Goal: Information Seeking & Learning: Learn about a topic

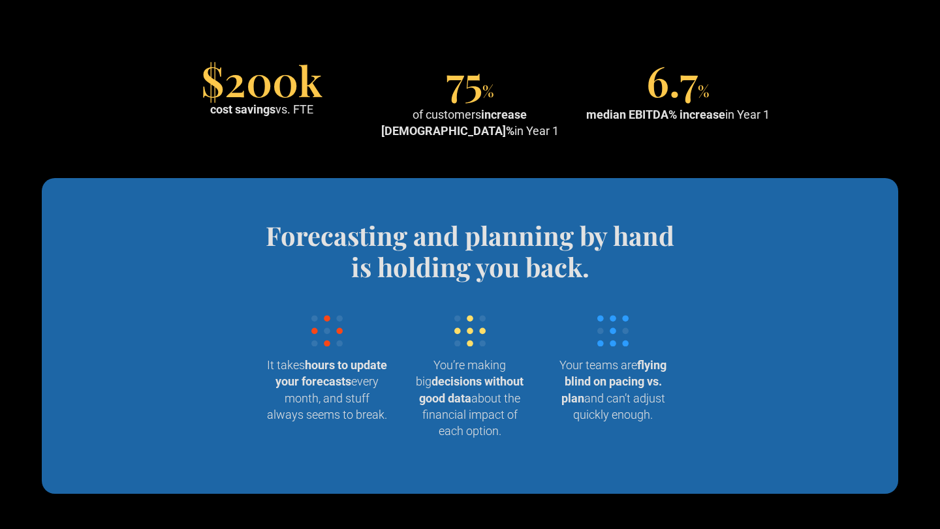
scroll to position [1242, 0]
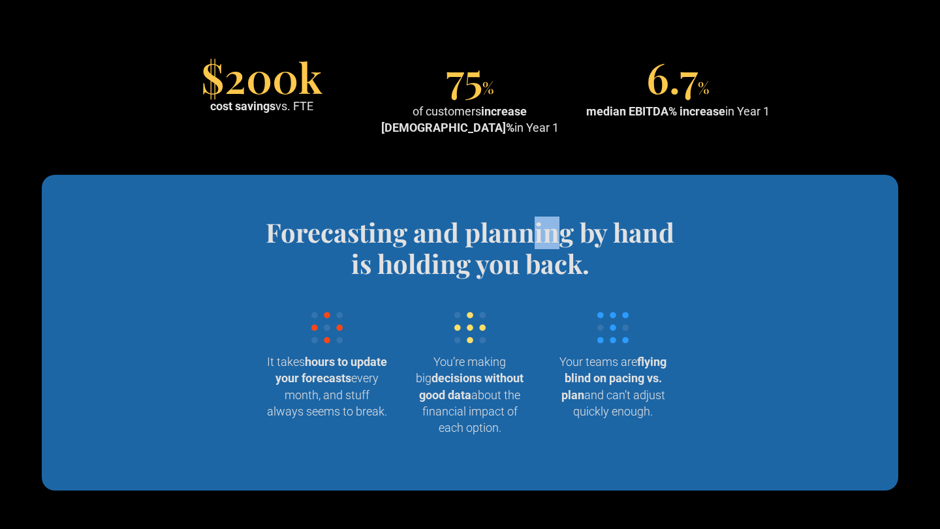
drag, startPoint x: 533, startPoint y: 218, endPoint x: 566, endPoint y: 235, distance: 36.8
click at [566, 234] on h4 "Forecasting and planning by hand is holding you back." at bounding box center [470, 248] width 430 height 63
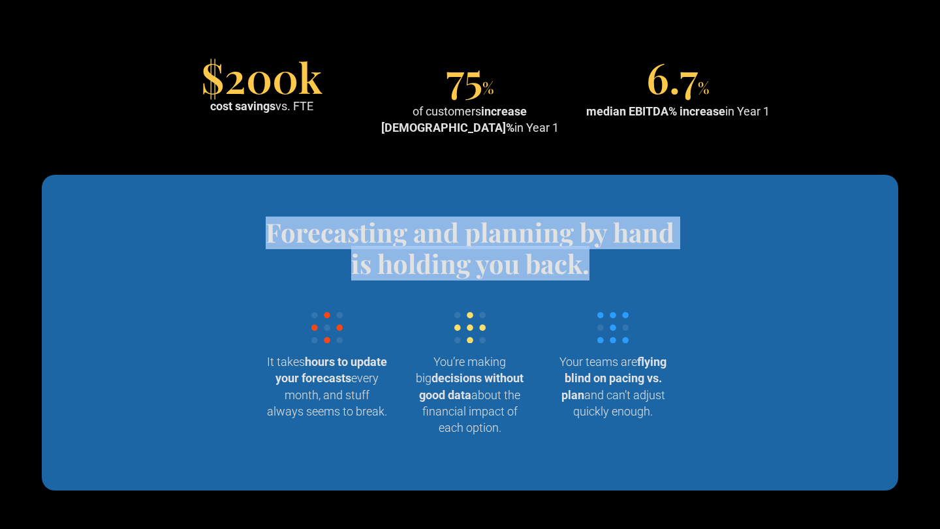
drag, startPoint x: 608, startPoint y: 275, endPoint x: 540, endPoint y: 181, distance: 116.9
click at [544, 183] on section "Forecasting and planning by hand is holding you back. Wrangling data into your …" at bounding box center [470, 333] width 856 height 316
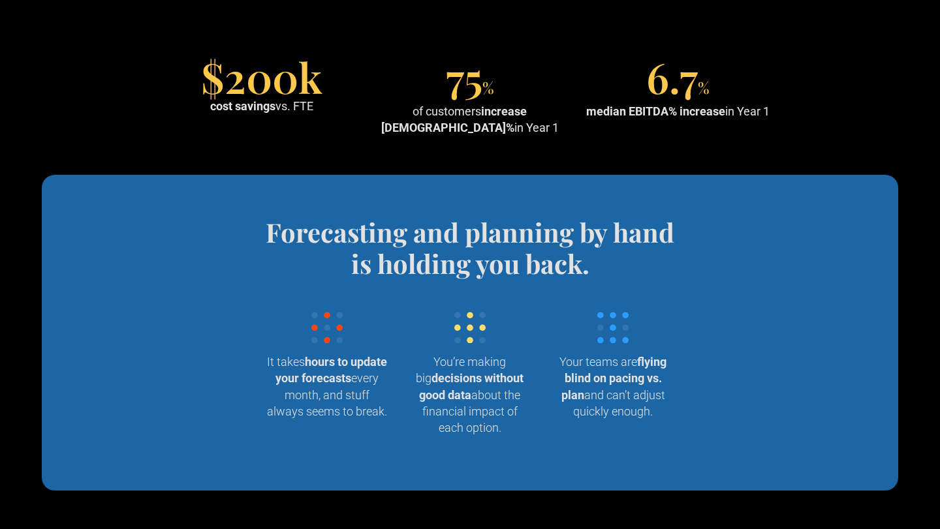
click at [567, 192] on section "Forecasting and planning by hand is holding you back. Wrangling data into your …" at bounding box center [470, 333] width 856 height 316
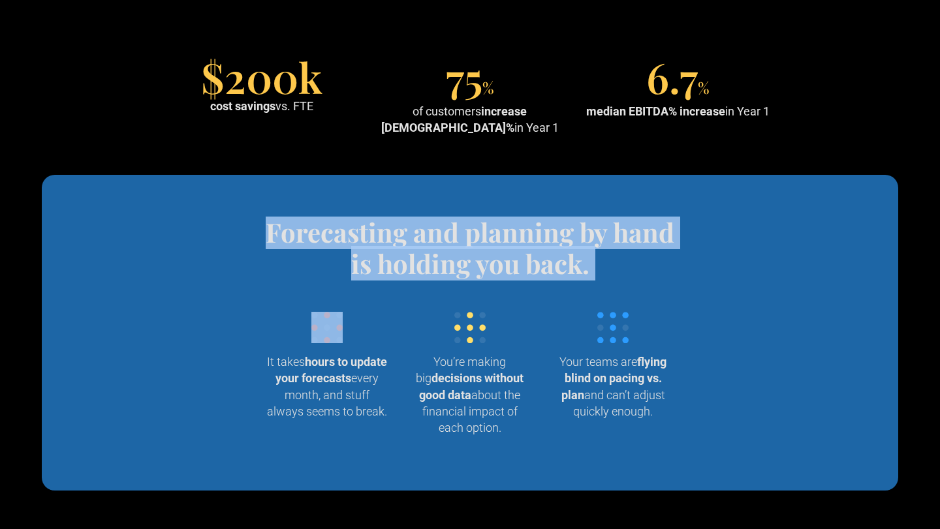
drag, startPoint x: 567, startPoint y: 192, endPoint x: 627, endPoint y: 287, distance: 111.7
click at [625, 286] on section "Forecasting and planning by hand is holding you back. Wrangling data into your …" at bounding box center [470, 333] width 856 height 316
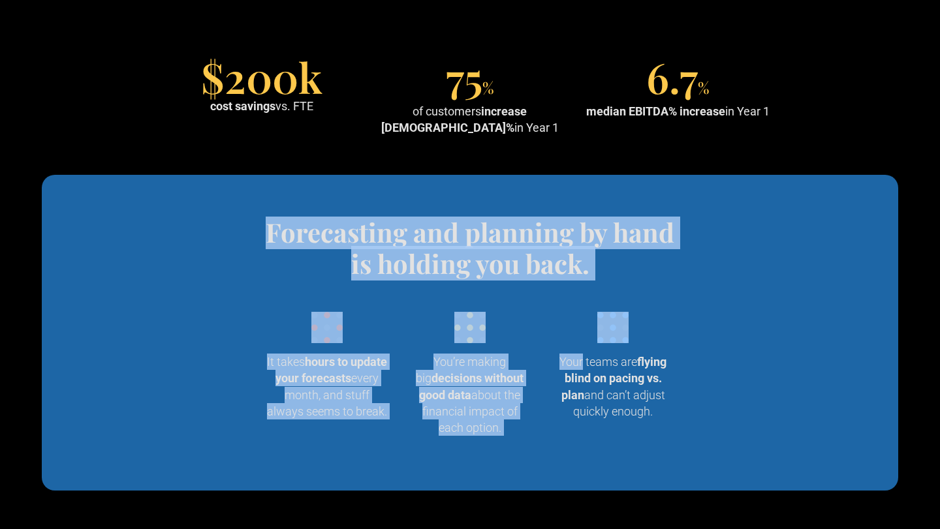
drag, startPoint x: 627, startPoint y: 288, endPoint x: 590, endPoint y: 205, distance: 90.9
click at [590, 205] on section "Forecasting and planning by hand is holding you back. Wrangling data into your …" at bounding box center [470, 333] width 856 height 316
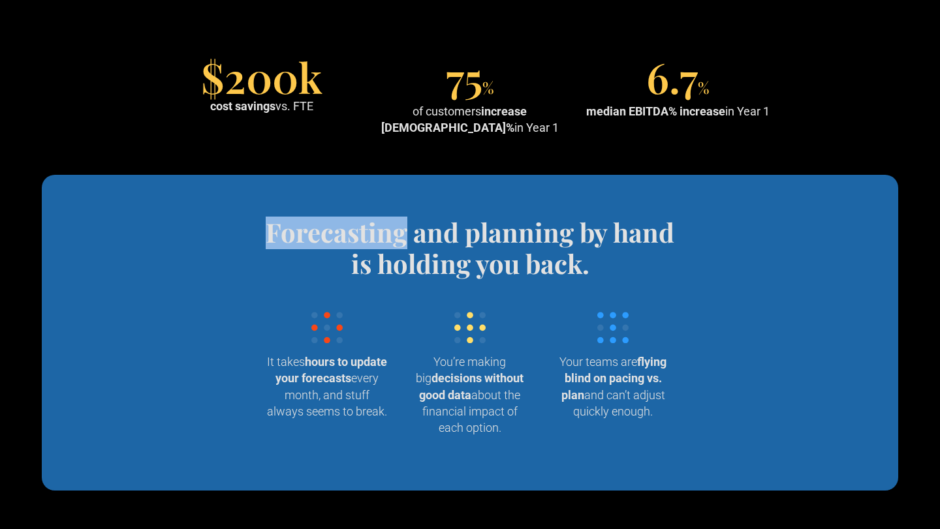
click at [590, 205] on section "Forecasting and planning by hand is holding you back. Wrangling data into your …" at bounding box center [470, 333] width 856 height 316
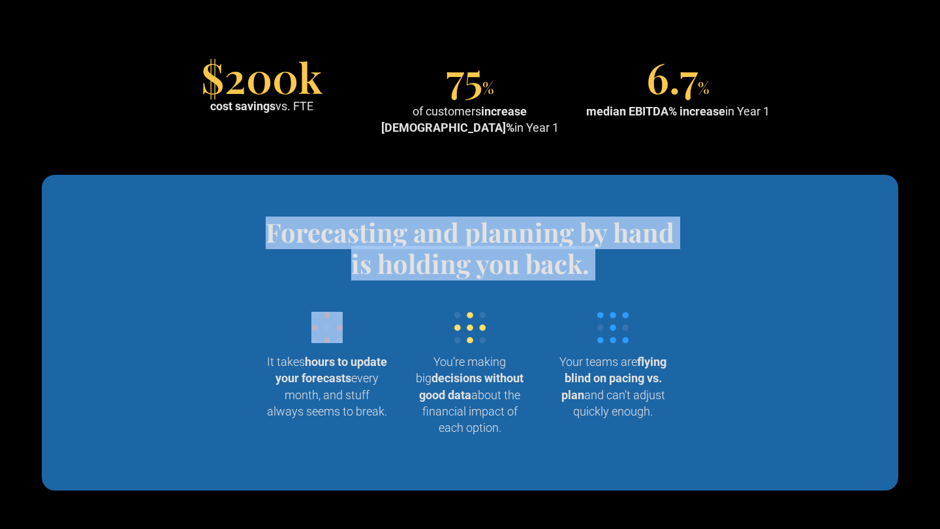
drag, startPoint x: 590, startPoint y: 205, endPoint x: 618, endPoint y: 250, distance: 52.7
click at [614, 247] on section "Forecasting and planning by hand is holding you back. Wrangling data into your …" at bounding box center [470, 333] width 856 height 316
click at [618, 251] on h4 "Forecasting and planning by hand is holding you back." at bounding box center [470, 248] width 430 height 63
drag, startPoint x: 622, startPoint y: 257, endPoint x: 589, endPoint y: 206, distance: 59.9
click at [589, 206] on section "Forecasting and planning by hand is holding you back. Wrangling data into your …" at bounding box center [470, 333] width 856 height 316
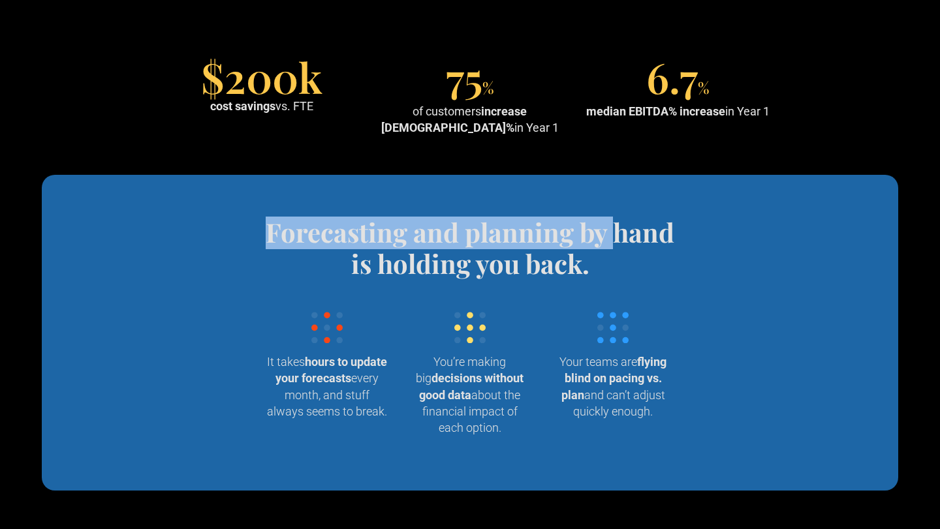
drag, startPoint x: 589, startPoint y: 206, endPoint x: 629, endPoint y: 272, distance: 76.1
click at [626, 266] on section "Forecasting and planning by hand is holding you back. Wrangling data into your …" at bounding box center [470, 333] width 856 height 316
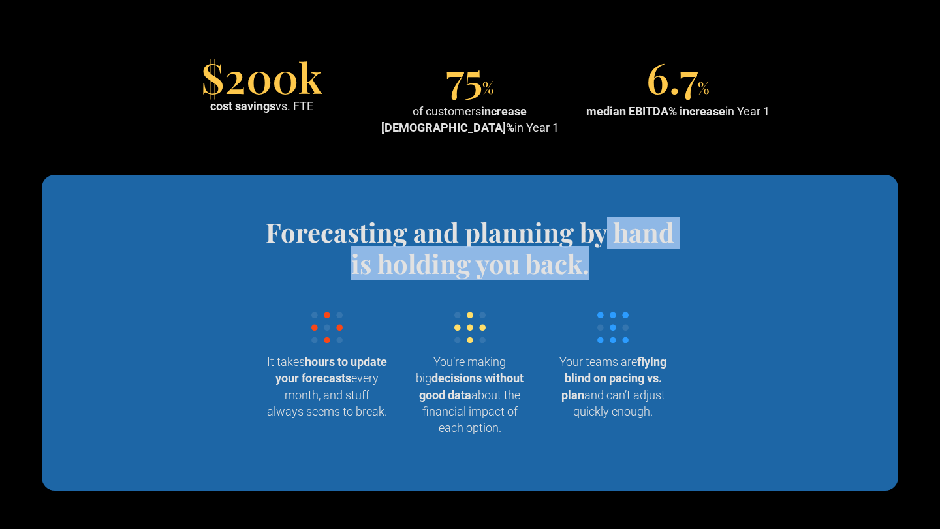
drag, startPoint x: 629, startPoint y: 272, endPoint x: 601, endPoint y: 217, distance: 61.3
click at [603, 219] on h4 "Forecasting and planning by hand is holding you back." at bounding box center [470, 248] width 430 height 63
drag, startPoint x: 604, startPoint y: 229, endPoint x: 641, endPoint y: 279, distance: 62.5
click at [638, 275] on h4 "Forecasting and planning by hand is holding you back." at bounding box center [470, 248] width 430 height 63
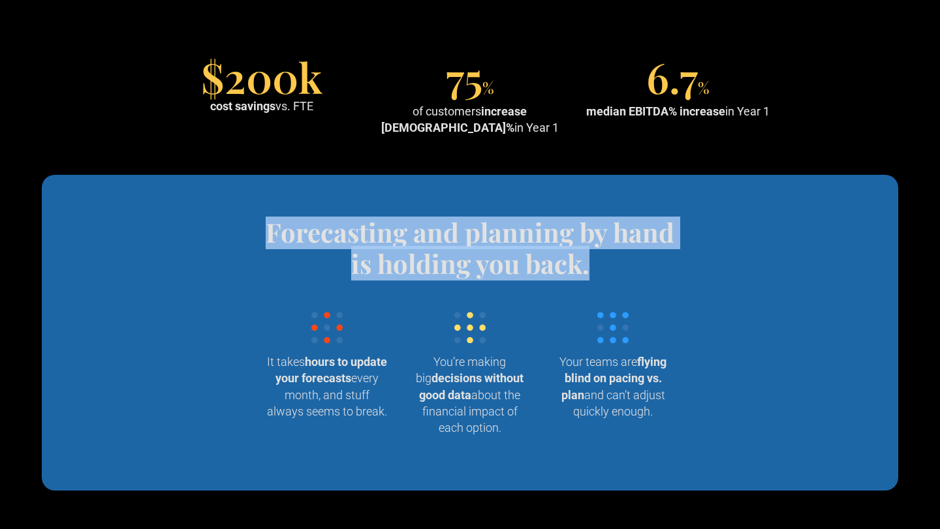
drag, startPoint x: 635, startPoint y: 274, endPoint x: 593, endPoint y: 204, distance: 81.9
click at [595, 204] on section "Forecasting and planning by hand is holding you back. Wrangling data into your …" at bounding box center [470, 333] width 856 height 316
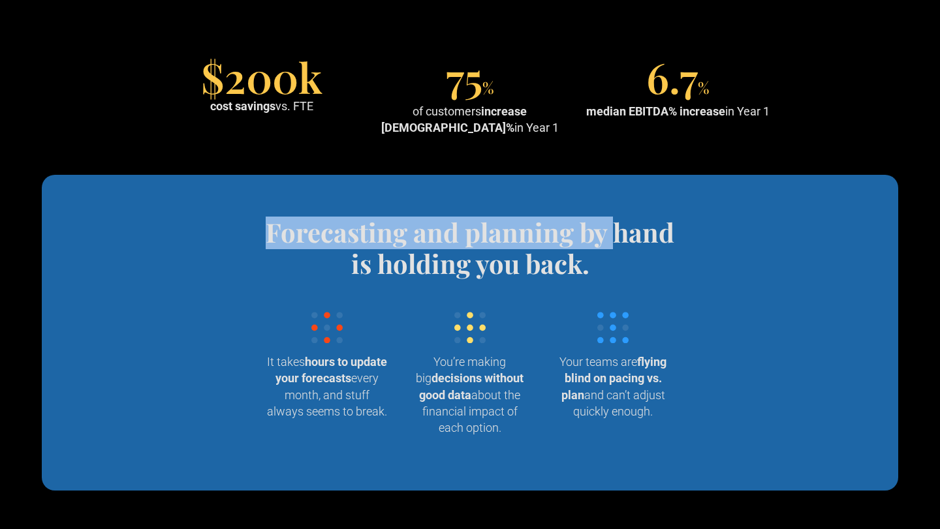
drag, startPoint x: 593, startPoint y: 204, endPoint x: 652, endPoint y: 288, distance: 102.7
click at [651, 287] on section "Forecasting and planning by hand is holding you back. Wrangling data into your …" at bounding box center [470, 333] width 856 height 316
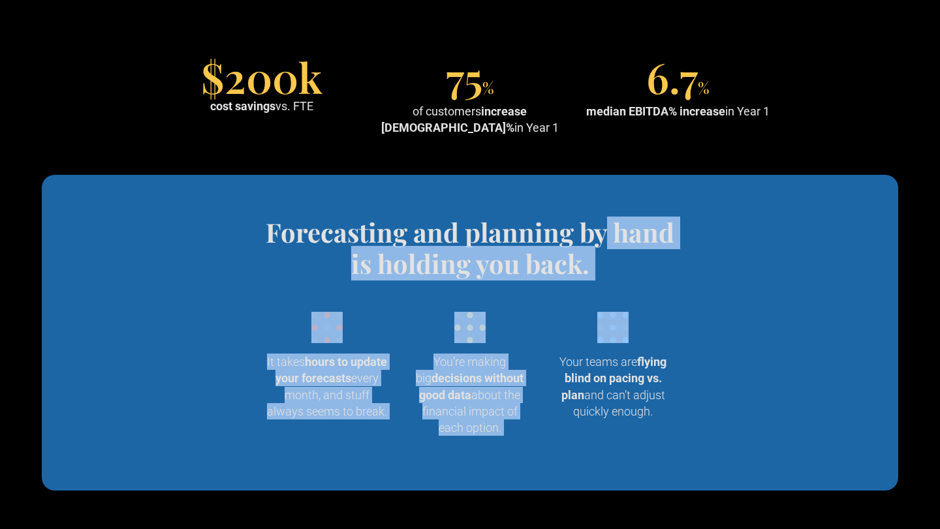
drag, startPoint x: 648, startPoint y: 277, endPoint x: 599, endPoint y: 214, distance: 80.4
click at [599, 216] on section "Forecasting and planning by hand is holding you back. Wrangling data into your …" at bounding box center [470, 333] width 856 height 316
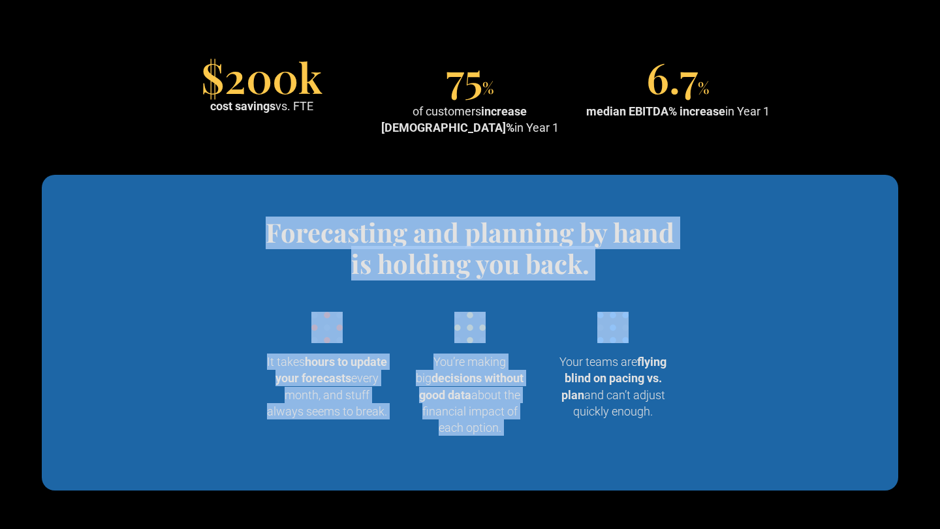
click at [599, 214] on section "Forecasting and planning by hand is holding you back. Wrangling data into your …" at bounding box center [470, 333] width 856 height 316
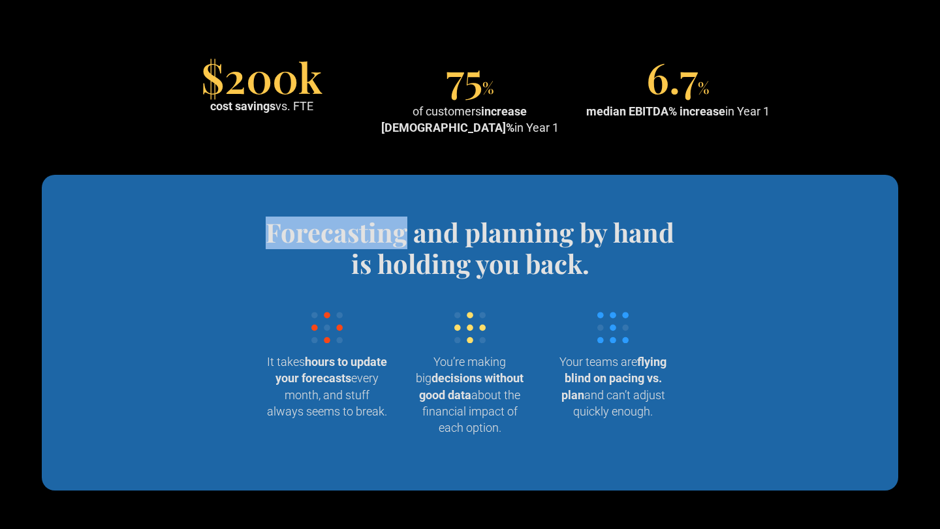
click at [599, 214] on section "Forecasting and planning by hand is holding you back. Wrangling data into your …" at bounding box center [470, 333] width 856 height 316
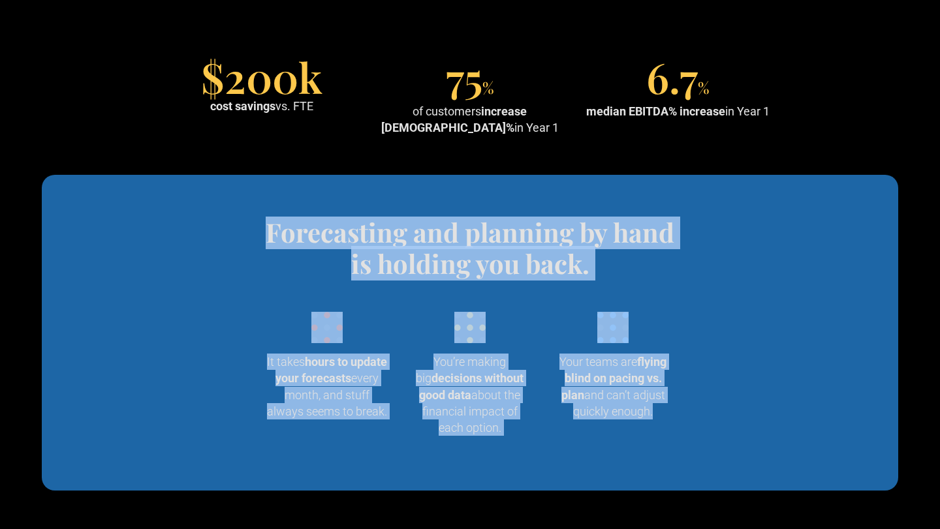
drag, startPoint x: 599, startPoint y: 214, endPoint x: 686, endPoint y: 429, distance: 231.9
click at [686, 426] on section "Forecasting and planning by hand is holding you back. Wrangling data into your …" at bounding box center [470, 333] width 856 height 316
drag, startPoint x: 686, startPoint y: 433, endPoint x: 597, endPoint y: 183, distance: 266.1
click at [597, 184] on section "Forecasting and planning by hand is holding you back. Wrangling data into your …" at bounding box center [470, 333] width 856 height 316
click at [597, 183] on section "Forecasting and planning by hand is holding you back. Wrangling data into your …" at bounding box center [470, 333] width 856 height 316
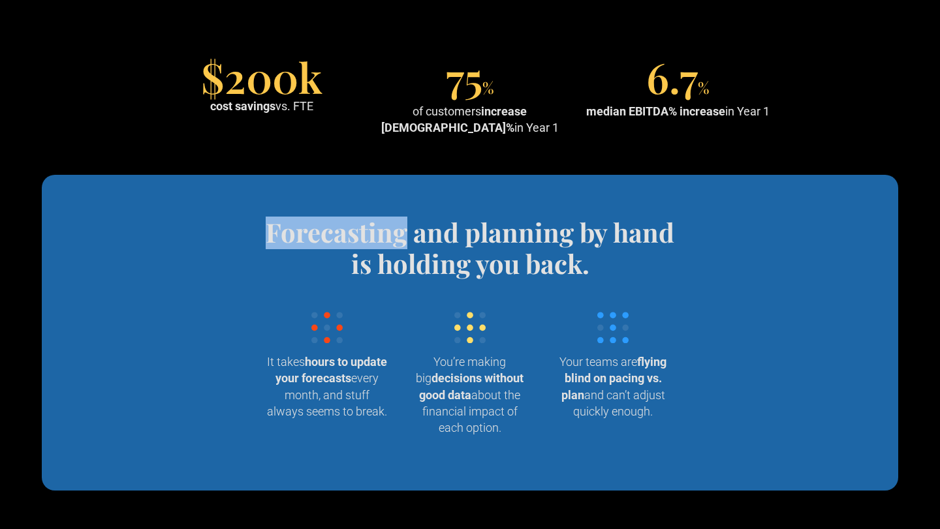
click at [597, 183] on section "Forecasting and planning by hand is holding you back. Wrangling data into your …" at bounding box center [470, 333] width 856 height 316
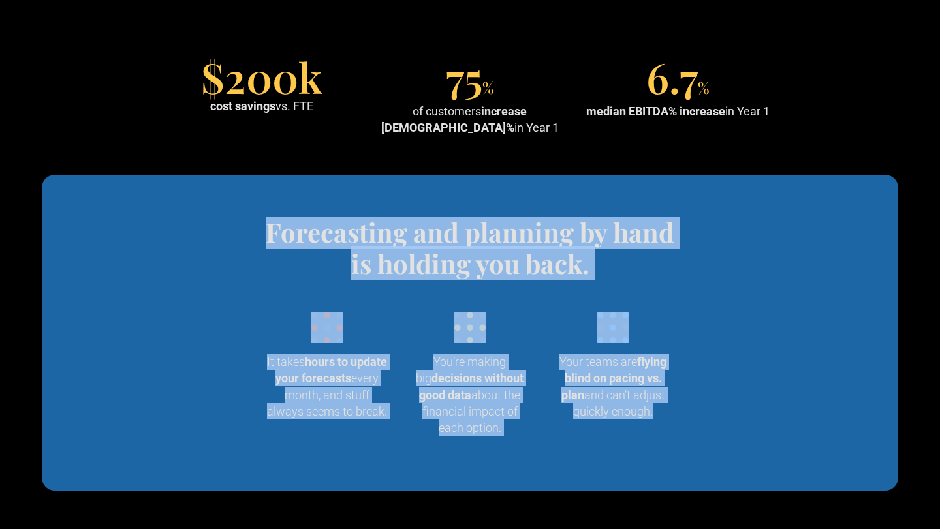
drag, startPoint x: 597, startPoint y: 183, endPoint x: 684, endPoint y: 421, distance: 253.8
click at [683, 409] on section "Forecasting and planning by hand is holding you back. Wrangling data into your …" at bounding box center [470, 333] width 856 height 316
drag, startPoint x: 684, startPoint y: 422, endPoint x: 598, endPoint y: 234, distance: 206.2
click at [598, 235] on div "Forecasting and planning by hand is holding you back. Wrangling data into your …" at bounding box center [470, 333] width 482 height 232
click at [598, 233] on h4 "Forecasting and planning by hand is holding you back." at bounding box center [470, 248] width 430 height 63
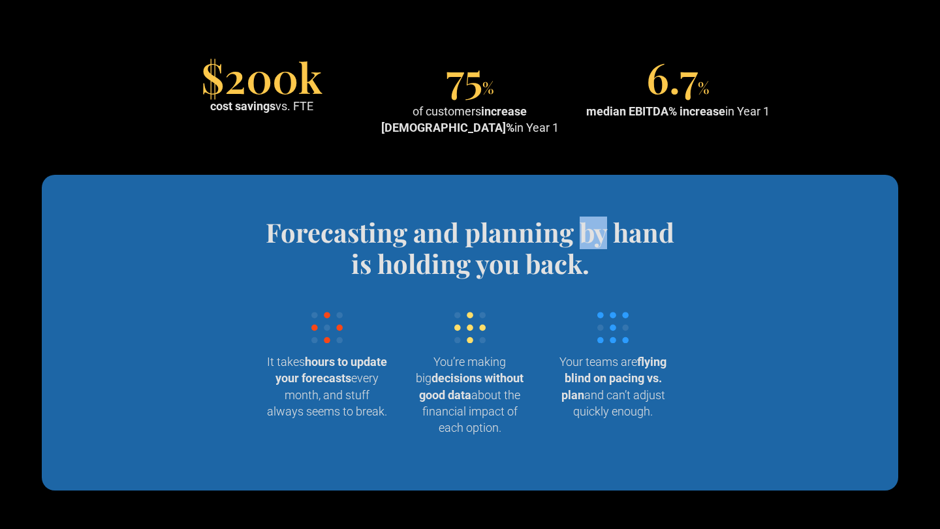
click at [598, 233] on h4 "Forecasting and planning by hand is holding you back." at bounding box center [470, 248] width 430 height 63
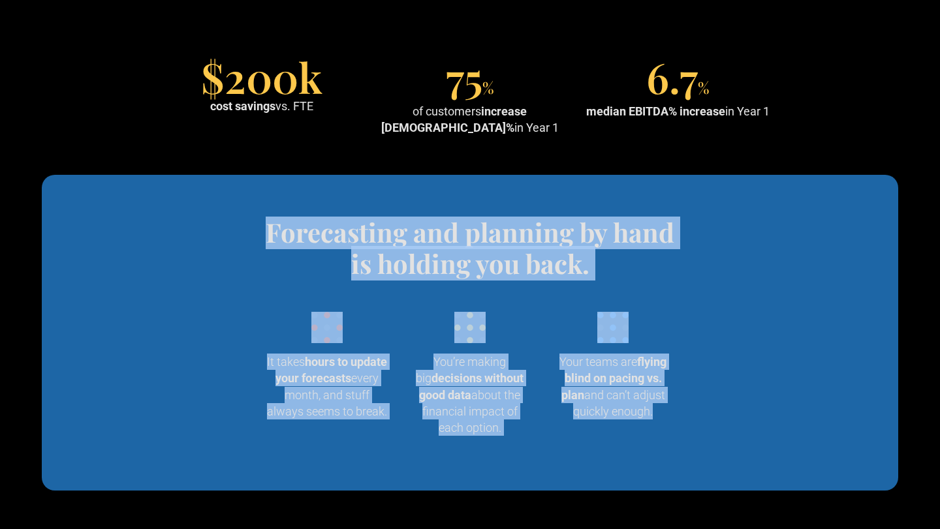
drag, startPoint x: 598, startPoint y: 233, endPoint x: 685, endPoint y: 409, distance: 195.9
click at [682, 404] on div "Forecasting and planning by hand is holding you back. Wrangling data into your …" at bounding box center [470, 333] width 482 height 232
drag, startPoint x: 689, startPoint y: 420, endPoint x: 603, endPoint y: 225, distance: 213.4
click at [603, 227] on div "Forecasting and planning by hand is holding you back. Wrangling data into your …" at bounding box center [470, 333] width 482 height 232
click at [603, 225] on h4 "Forecasting and planning by hand is holding you back." at bounding box center [470, 248] width 430 height 63
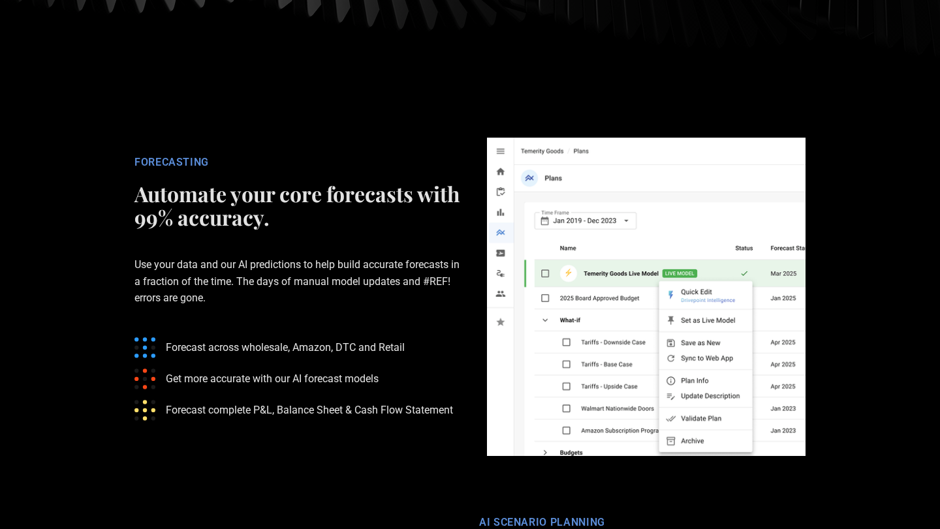
scroll to position [2054, 0]
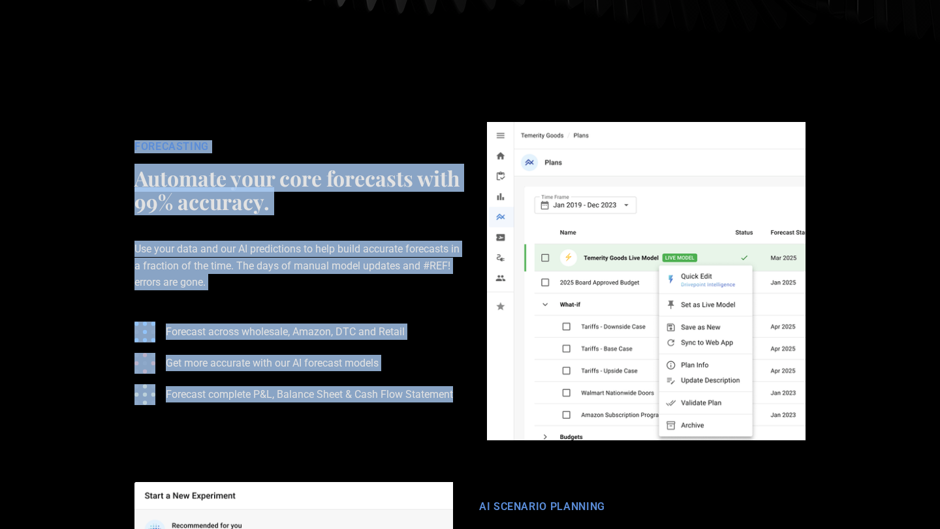
drag, startPoint x: 263, startPoint y: 104, endPoint x: 330, endPoint y: 377, distance: 280.9
click at [330, 376] on div "FORECASTING Automate your core forecasts with 99% accuracy. Use your data and o…" at bounding box center [469, 281] width 705 height 319
click at [330, 377] on ul "Forecast across wholesale, Amazon, DTC and Retail Get more accurate with our AI…" at bounding box center [297, 363] width 326 height 104
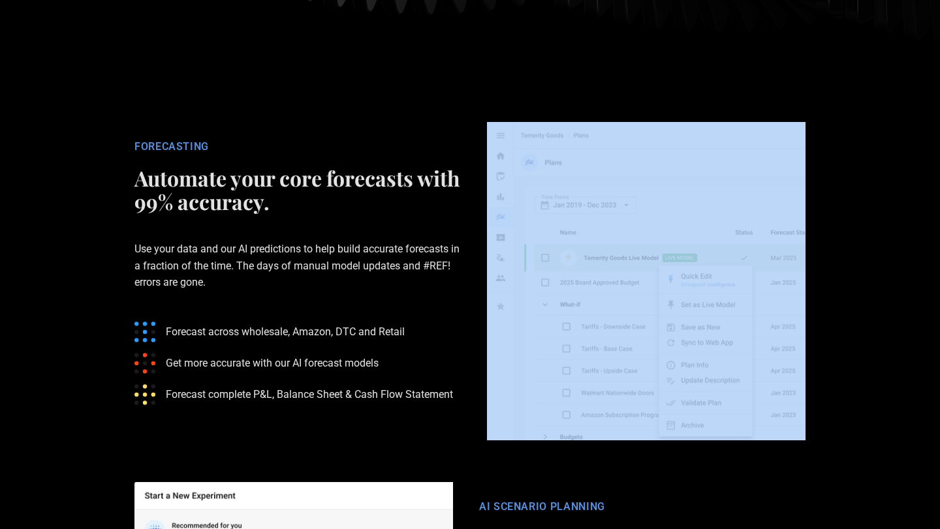
click at [330, 378] on ul "Forecast across wholesale, Amazon, DTC and Retail Get more accurate with our AI…" at bounding box center [297, 363] width 326 height 104
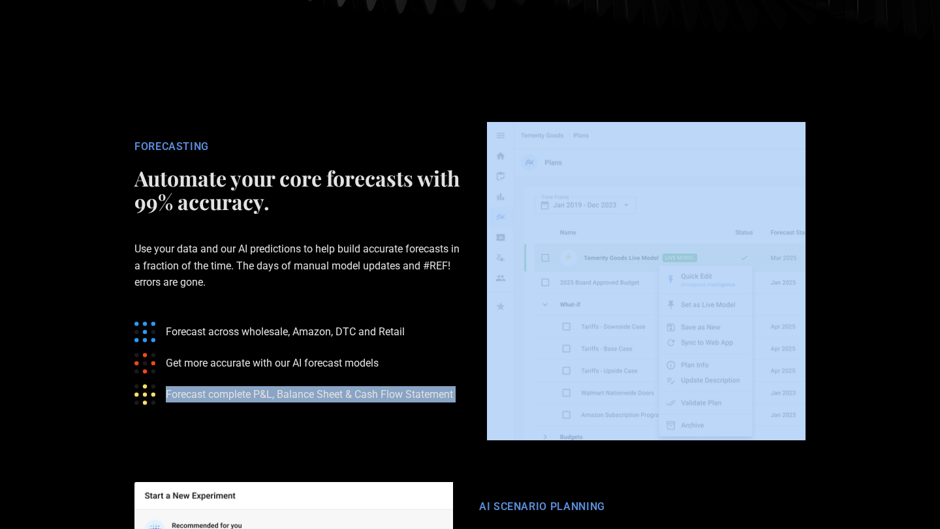
click at [330, 378] on ul "Forecast across wholesale, Amazon, DTC and Retail Get more accurate with our AI…" at bounding box center [297, 363] width 326 height 104
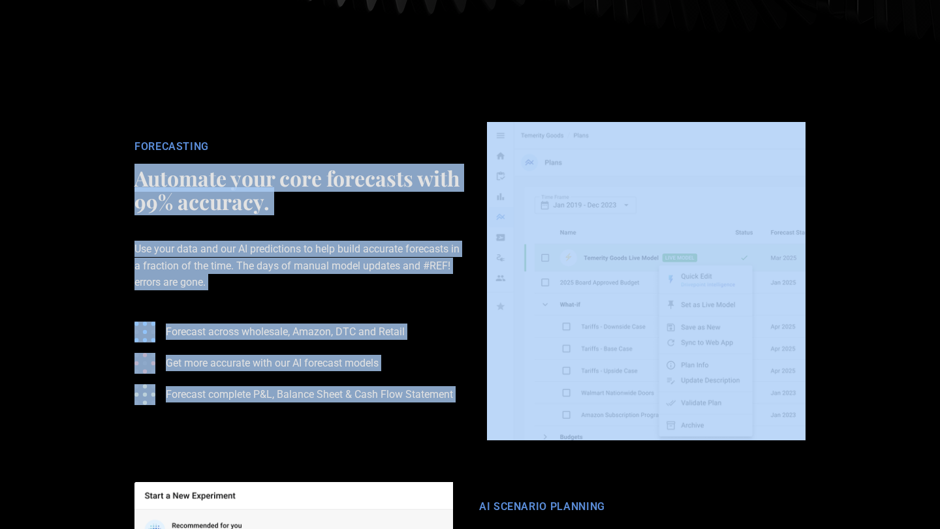
drag, startPoint x: 330, startPoint y: 378, endPoint x: 270, endPoint y: 132, distance: 253.2
click at [270, 140] on div "FORECASTING Automate your core forecasts with 99% accuracy. Use your data and o…" at bounding box center [297, 281] width 352 height 282
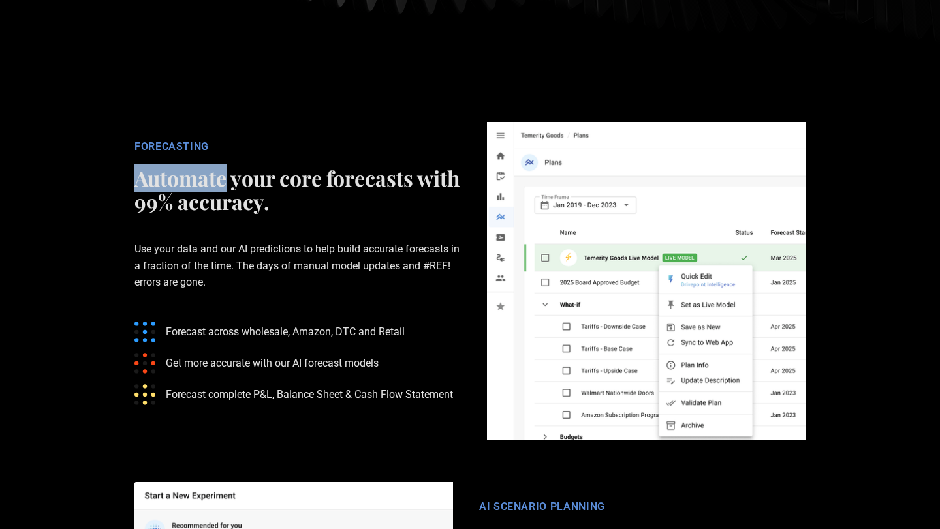
click at [270, 140] on div "FORECASTING Automate your core forecasts with 99% accuracy. Use your data and o…" at bounding box center [297, 281] width 352 height 282
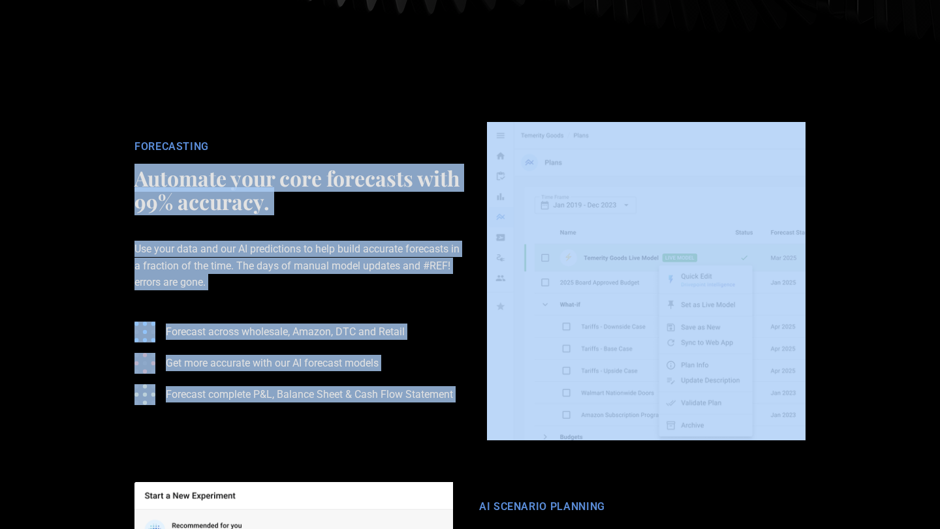
drag, startPoint x: 270, startPoint y: 132, endPoint x: 349, endPoint y: 377, distance: 257.8
click at [347, 372] on div "FORECASTING Automate your core forecasts with 99% accuracy. Use your data and o…" at bounding box center [297, 281] width 352 height 282
drag, startPoint x: 349, startPoint y: 379, endPoint x: 268, endPoint y: 148, distance: 244.8
click at [268, 148] on div "FORECASTING Automate your core forecasts with 99% accuracy. Use your data and o…" at bounding box center [297, 281] width 352 height 282
click at [268, 166] on h2 "Automate your core forecasts with 99% accuracy." at bounding box center [297, 189] width 326 height 47
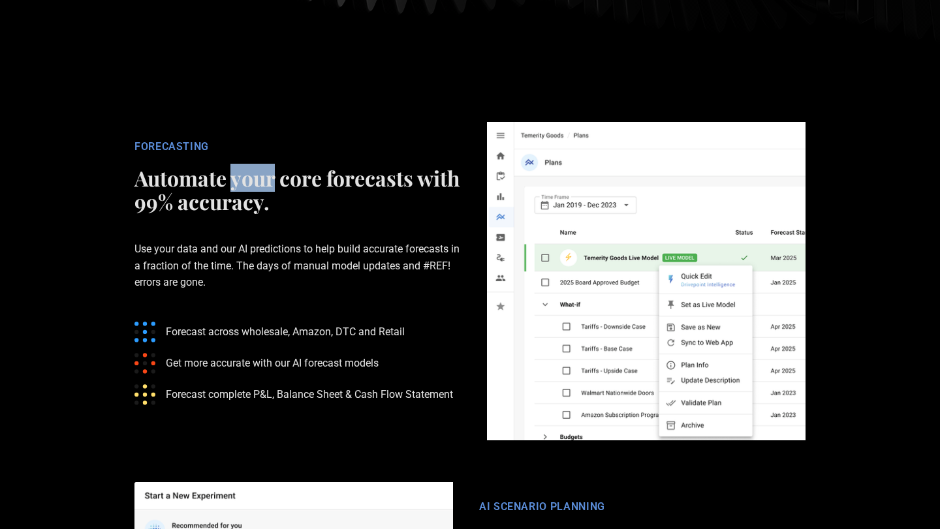
click at [268, 166] on h2 "Automate your core forecasts with 99% accuracy." at bounding box center [297, 189] width 326 height 47
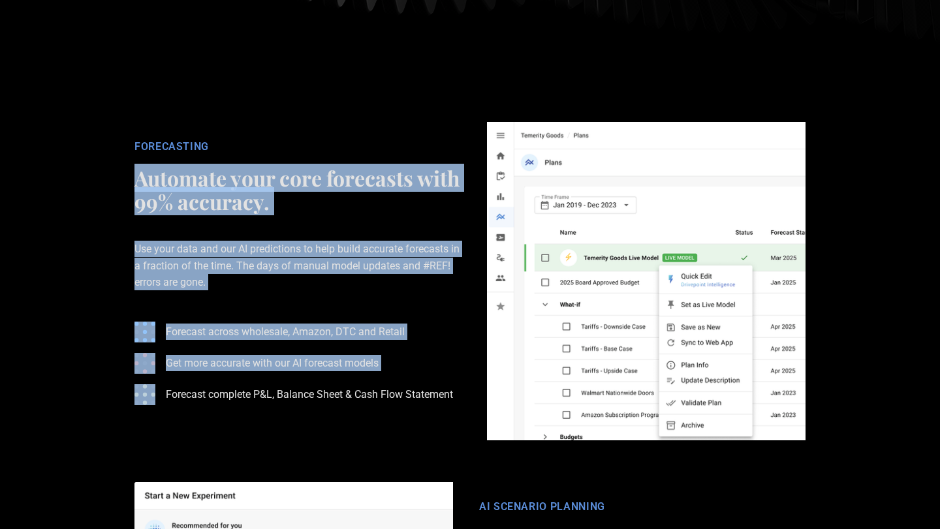
drag, startPoint x: 268, startPoint y: 148, endPoint x: 356, endPoint y: 360, distance: 229.7
click at [355, 357] on div "FORECASTING Automate your core forecasts with 99% accuracy. Use your data and o…" at bounding box center [297, 281] width 352 height 282
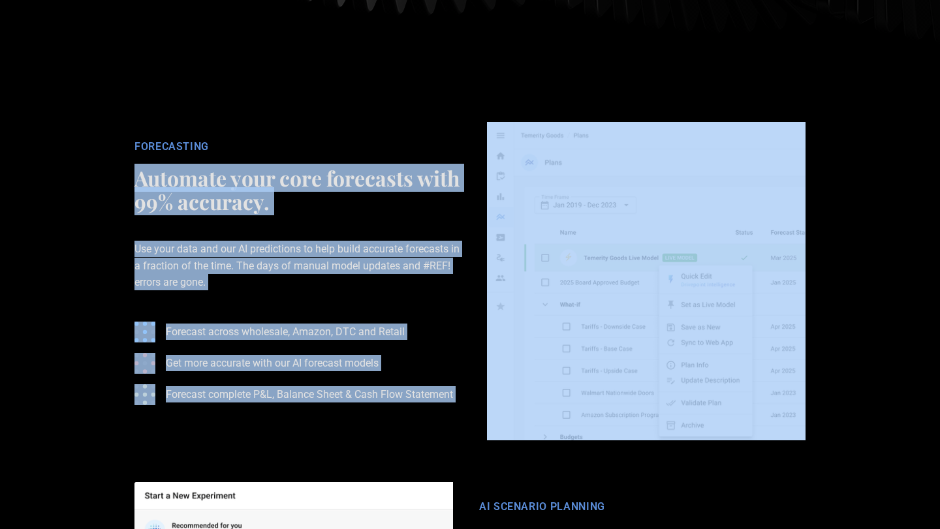
drag, startPoint x: 356, startPoint y: 360, endPoint x: 277, endPoint y: 161, distance: 214.8
click at [277, 161] on div "FORECASTING Automate your core forecasts with 99% accuracy. Use your data and o…" at bounding box center [297, 281] width 352 height 282
click at [277, 166] on h2 "Automate your core forecasts with 99% accuracy." at bounding box center [297, 189] width 326 height 47
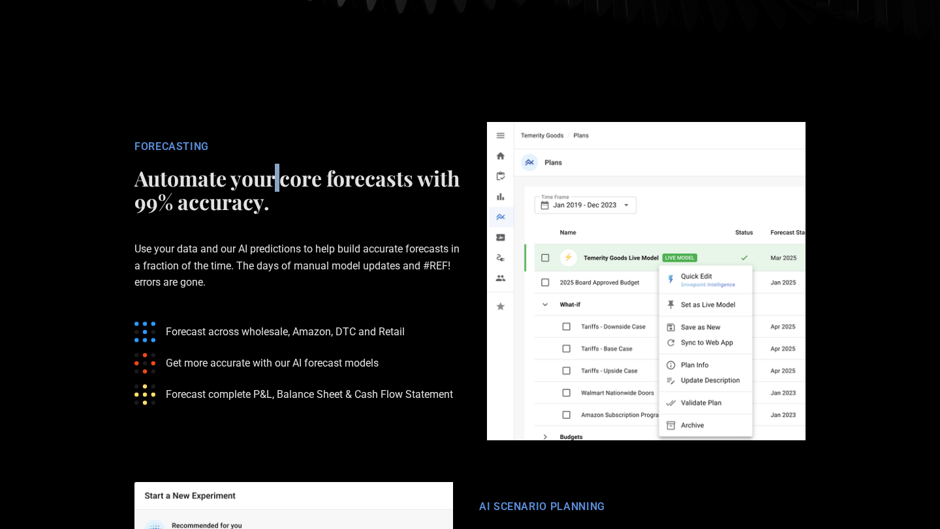
click at [277, 166] on h2 "Automate your core forecasts with 99% accuracy." at bounding box center [297, 189] width 326 height 47
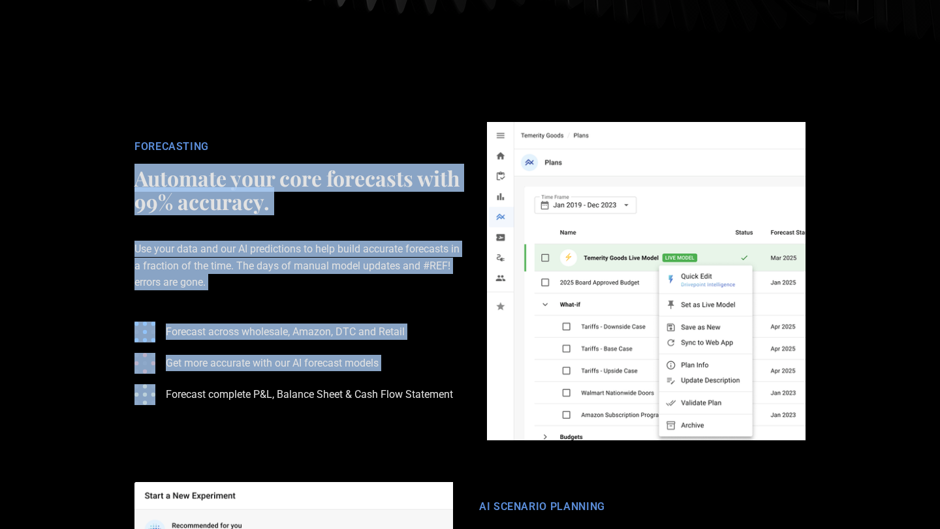
drag, startPoint x: 277, startPoint y: 161, endPoint x: 365, endPoint y: 368, distance: 224.7
click at [364, 364] on div "FORECASTING Automate your core forecasts with 99% accuracy. Use your data and o…" at bounding box center [297, 281] width 352 height 282
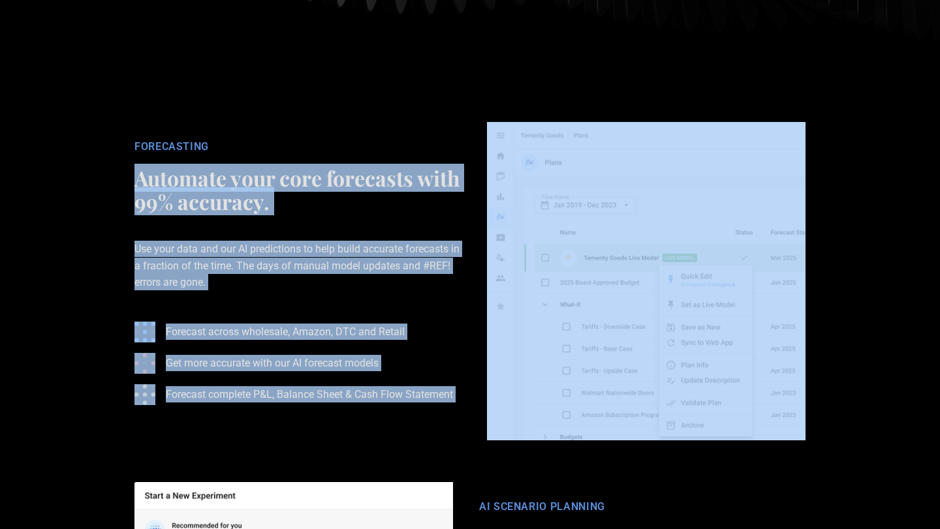
drag, startPoint x: 365, startPoint y: 370, endPoint x: 292, endPoint y: 144, distance: 237.2
click at [292, 144] on div "FORECASTING Automate your core forecasts with 99% accuracy. Use your data and o…" at bounding box center [297, 281] width 352 height 282
click at [292, 166] on h2 "Automate your core forecasts with 99% accuracy." at bounding box center [297, 189] width 326 height 47
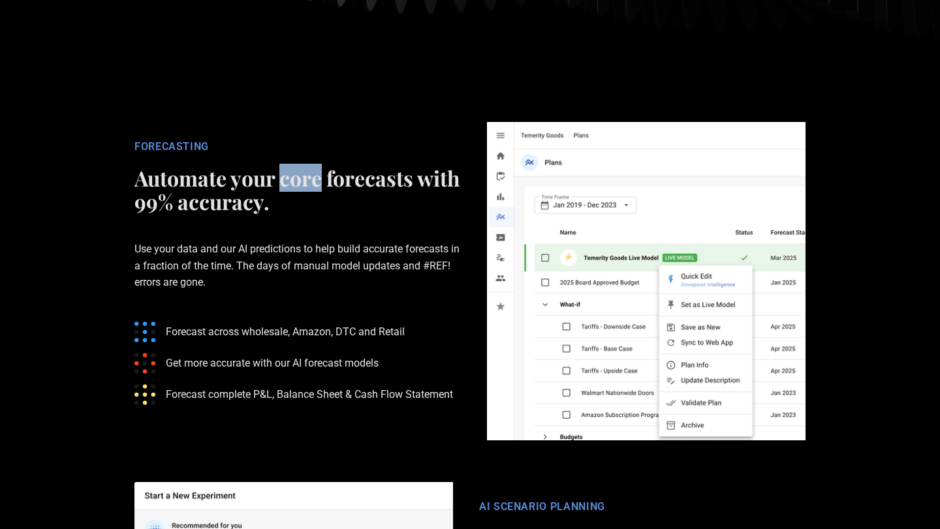
click at [292, 166] on h2 "Automate your core forecasts with 99% accuracy." at bounding box center [297, 189] width 326 height 47
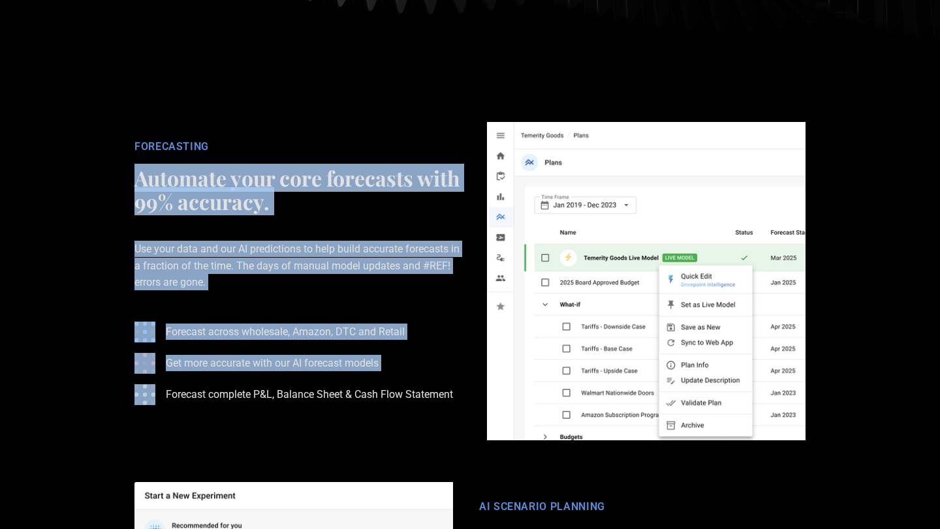
drag, startPoint x: 292, startPoint y: 144, endPoint x: 374, endPoint y: 350, distance: 221.2
click at [373, 345] on div "FORECASTING Automate your core forecasts with 99% accuracy. Use your data and o…" at bounding box center [297, 281] width 352 height 282
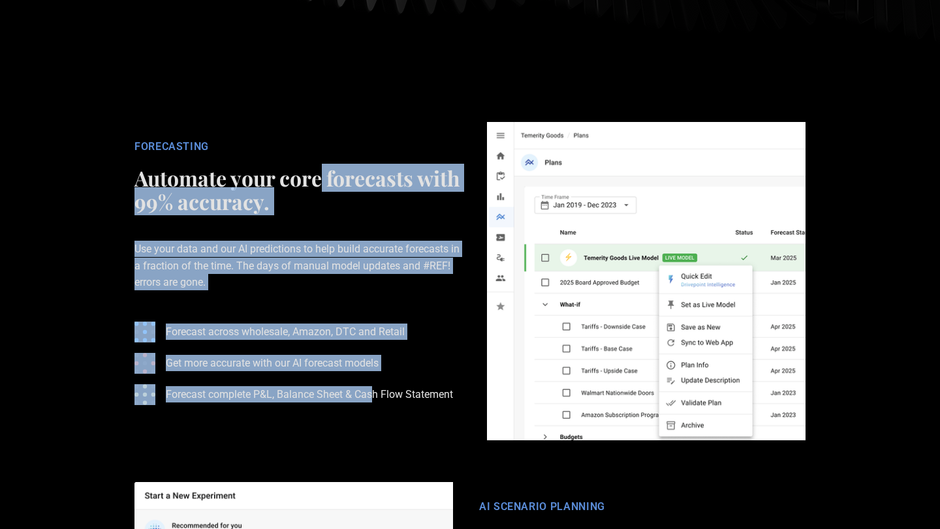
drag, startPoint x: 374, startPoint y: 356, endPoint x: 322, endPoint y: 148, distance: 215.2
click at [322, 148] on div "FORECASTING Automate your core forecasts with 99% accuracy. Use your data and o…" at bounding box center [297, 281] width 352 height 282
click at [322, 166] on h2 "Automate your core forecasts with 99% accuracy." at bounding box center [297, 189] width 326 height 47
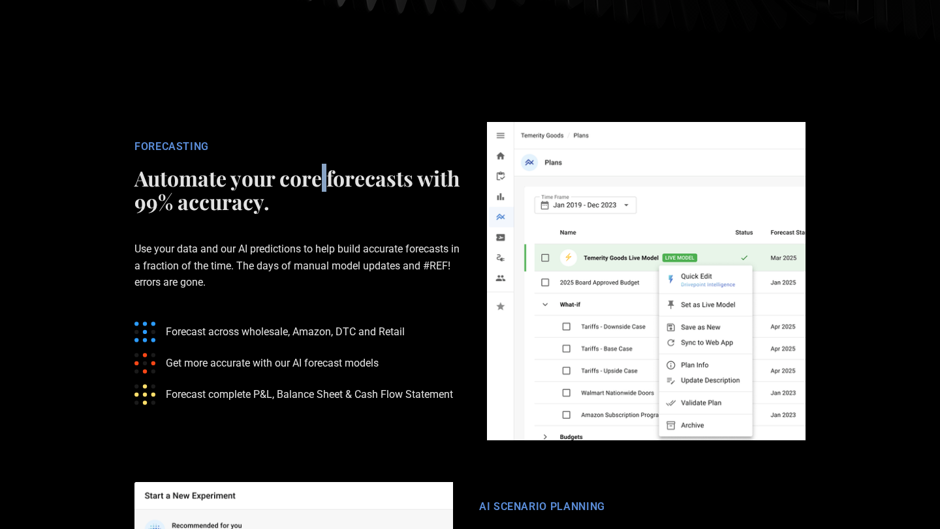
click at [322, 166] on h2 "Automate your core forecasts with 99% accuracy." at bounding box center [297, 189] width 326 height 47
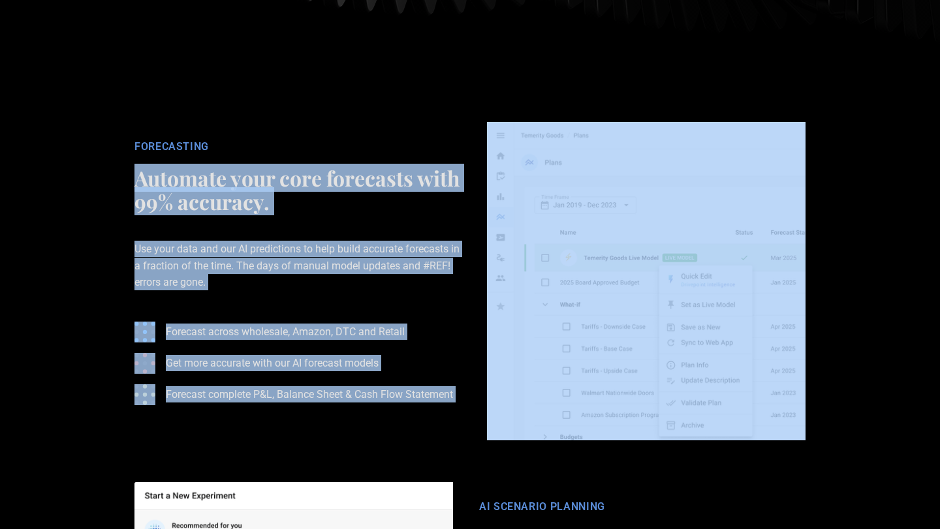
drag, startPoint x: 322, startPoint y: 148, endPoint x: 426, endPoint y: 373, distance: 248.3
click at [425, 371] on div "FORECASTING Automate your core forecasts with 99% accuracy. Use your data and o…" at bounding box center [297, 281] width 352 height 282
drag, startPoint x: 426, startPoint y: 375, endPoint x: 339, endPoint y: 150, distance: 240.8
click at [339, 151] on div "FORECASTING Automate your core forecasts with 99% accuracy. Use your data and o…" at bounding box center [297, 281] width 352 height 282
click at [339, 166] on h2 "Automate your core forecasts with 99% accuracy." at bounding box center [297, 189] width 326 height 47
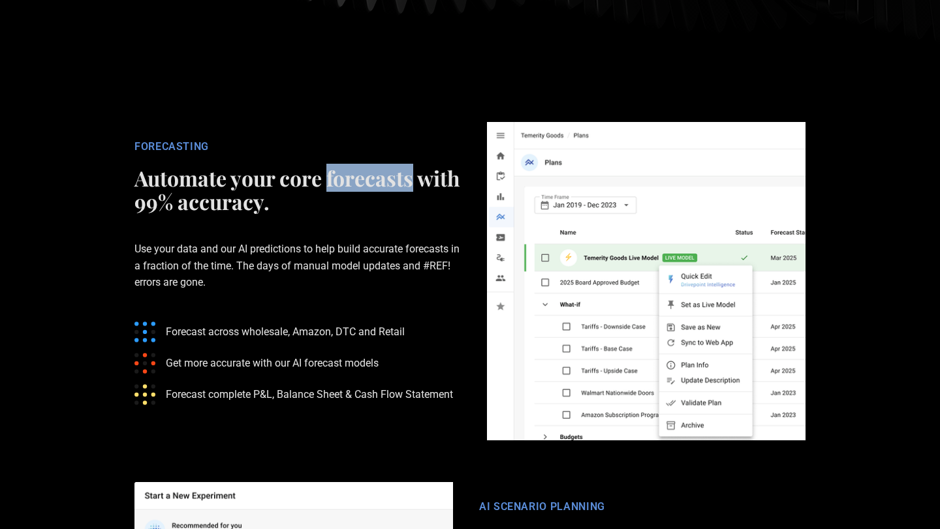
click at [339, 166] on h2 "Automate your core forecasts with 99% accuracy." at bounding box center [297, 189] width 326 height 47
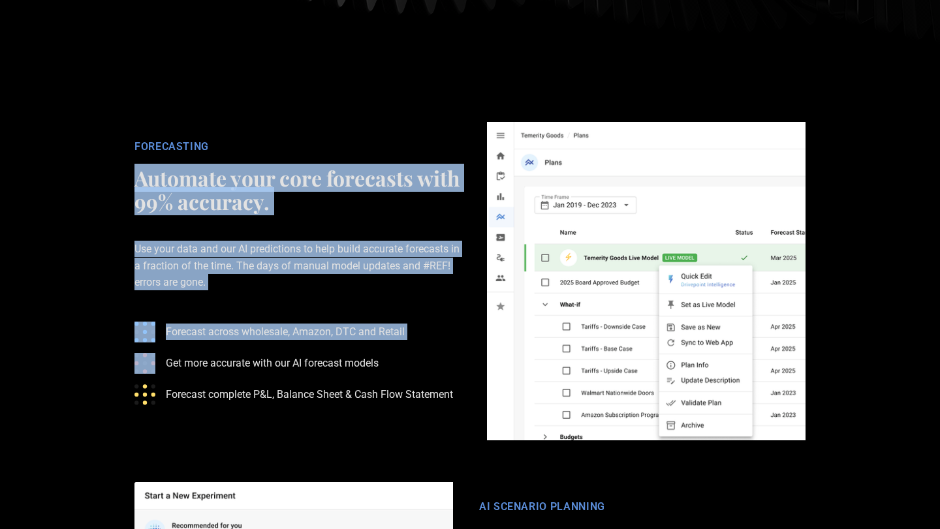
drag
click at [430, 354] on div "FORECASTING Automate your core forecasts with 99% accuracy. Use your data and o…" at bounding box center [297, 281] width 352 height 282
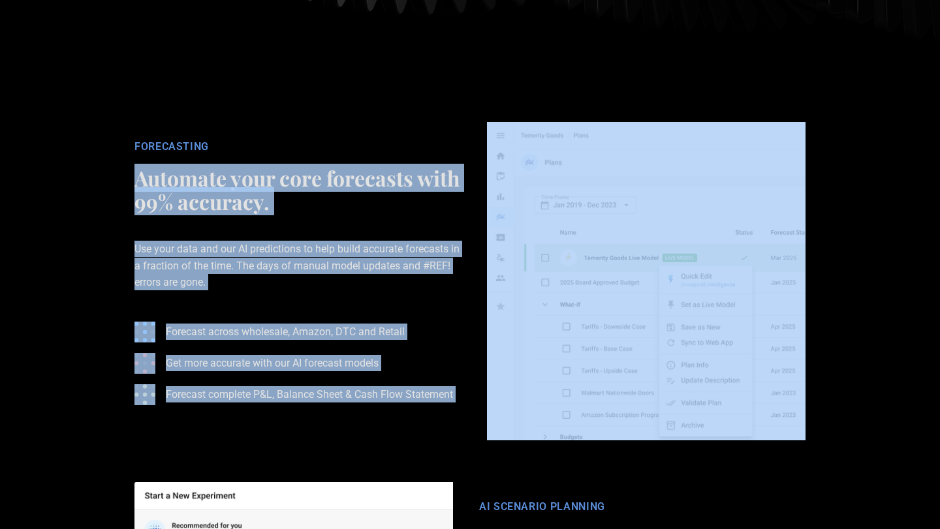
click at [338, 140] on div "FORECASTING Automate your core forecasts with 99% accuracy. Use your data and o…" at bounding box center [297, 281] width 352 height 282
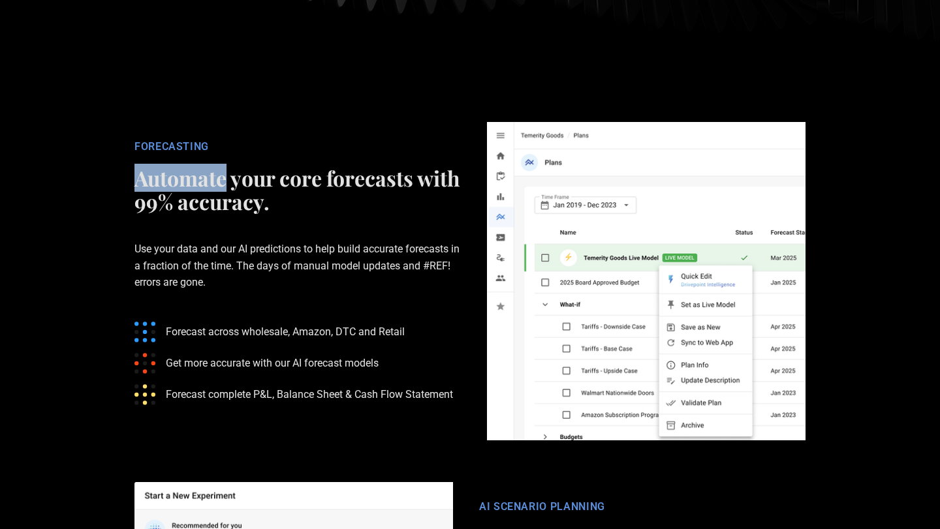
click at [338, 140] on div "FORECASTING Automate your core forecasts with 99% accuracy. Use your data and o…" at bounding box center [297, 281] width 352 height 282
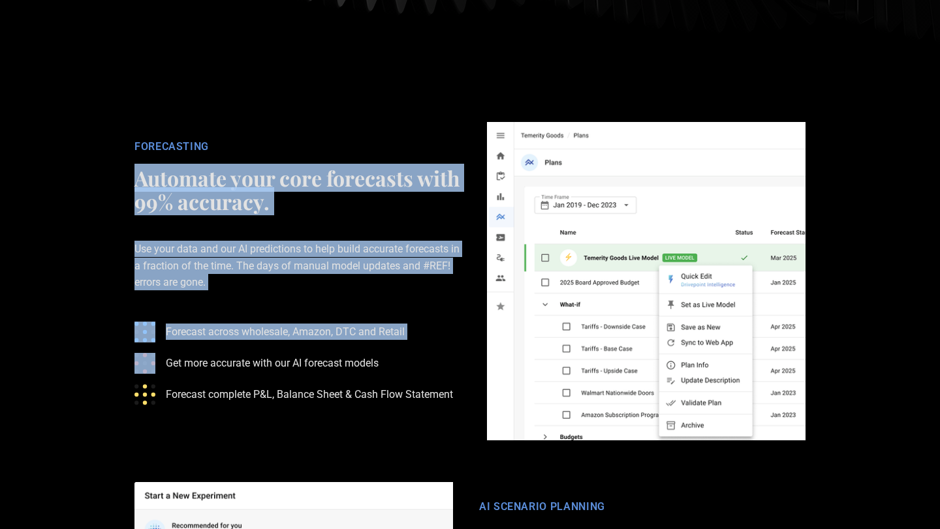
click at [472, 371] on div "FORECASTING Automate your core forecasts with 99% accuracy. Use your data and o…" at bounding box center [297, 281] width 352 height 282
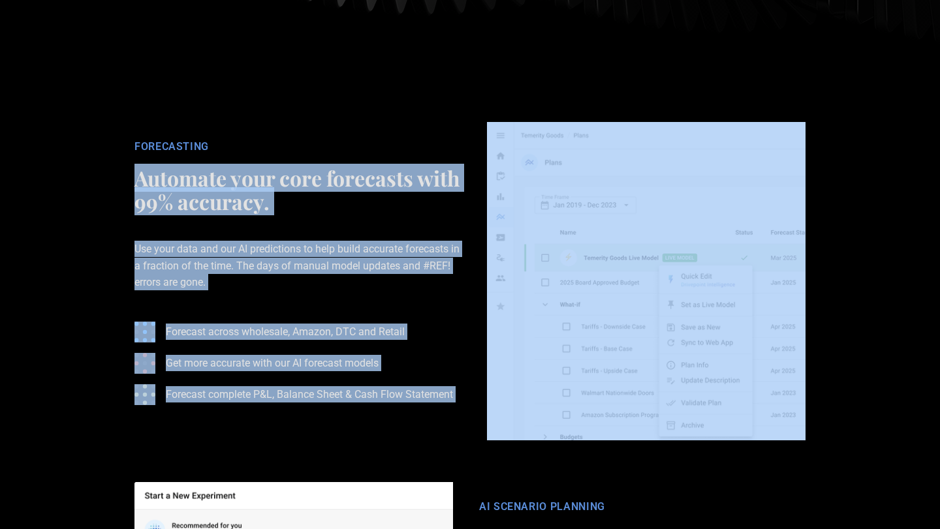
click at [477, 380] on div at bounding box center [646, 281] width 345 height 319
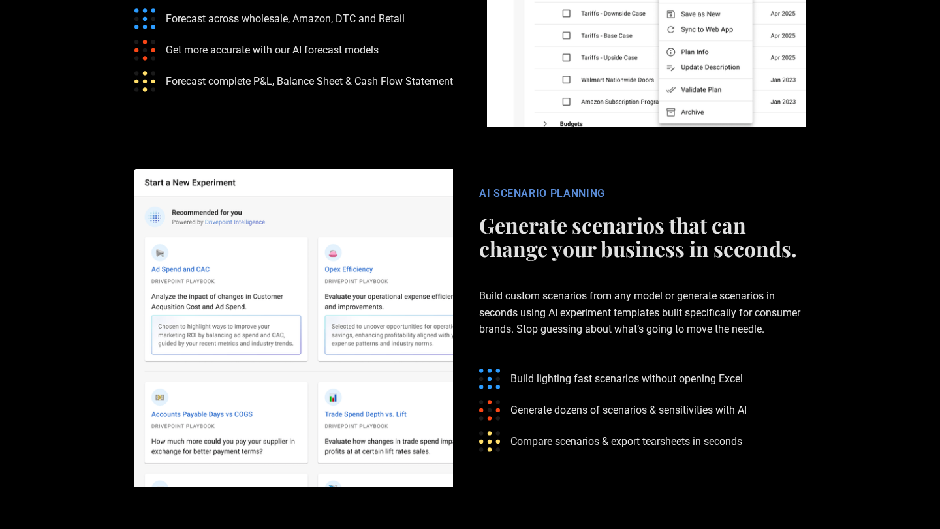
scroll to position [2392, 0]
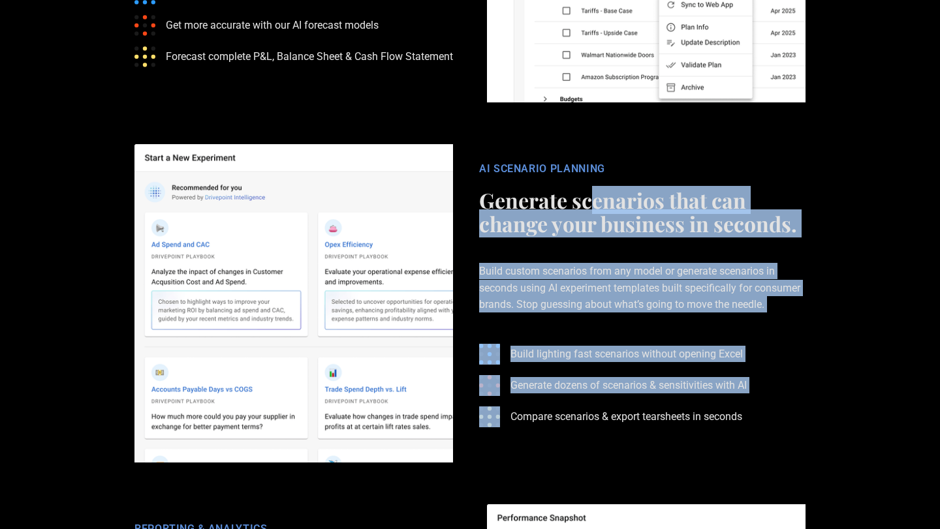
click at [621, 373] on div "AI SCENARIO PLANNING Generate scenarios that can change your business in second…" at bounding box center [642, 304] width 352 height 282
click at [621, 373] on ul "Build lighting fast scenarios without opening Excel Generate dozens of scenario…" at bounding box center [642, 386] width 326 height 104
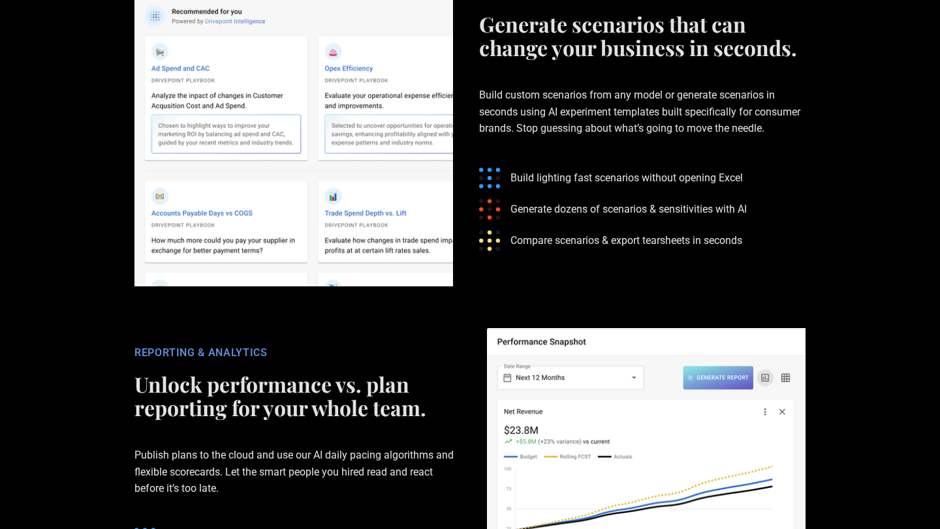
scroll to position [2737, 0]
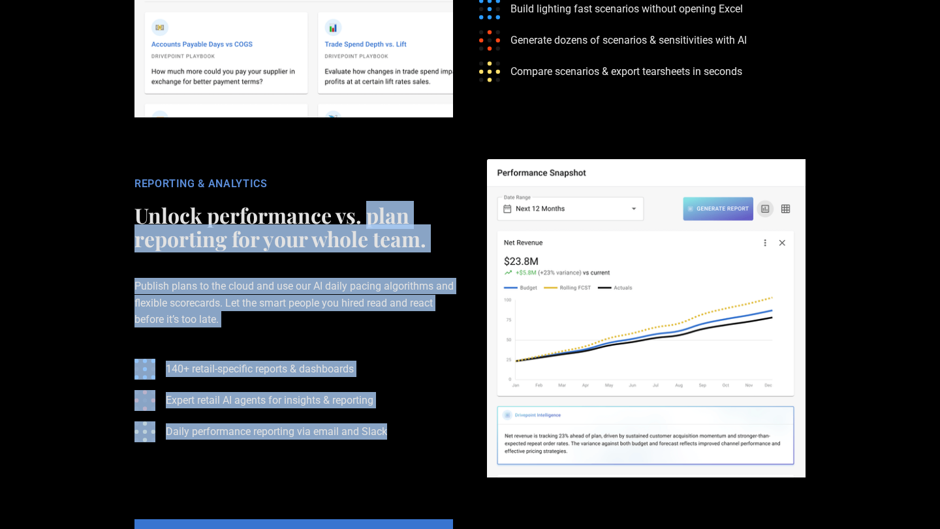
click at [407, 422] on div "REPORTING & ANALYTICS Unlock performance vs. plan reporting for your whole team…" at bounding box center [297, 319] width 352 height 282
click at [407, 428] on div "REPORTING & ANALYTICS Unlock performance vs. plan reporting for your whole team…" at bounding box center [297, 319] width 352 height 282
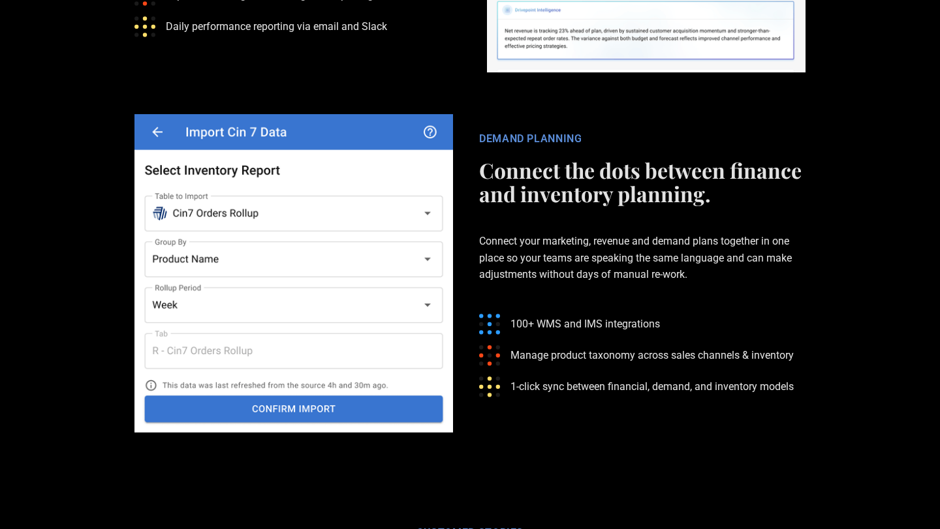
scroll to position [3193, 0]
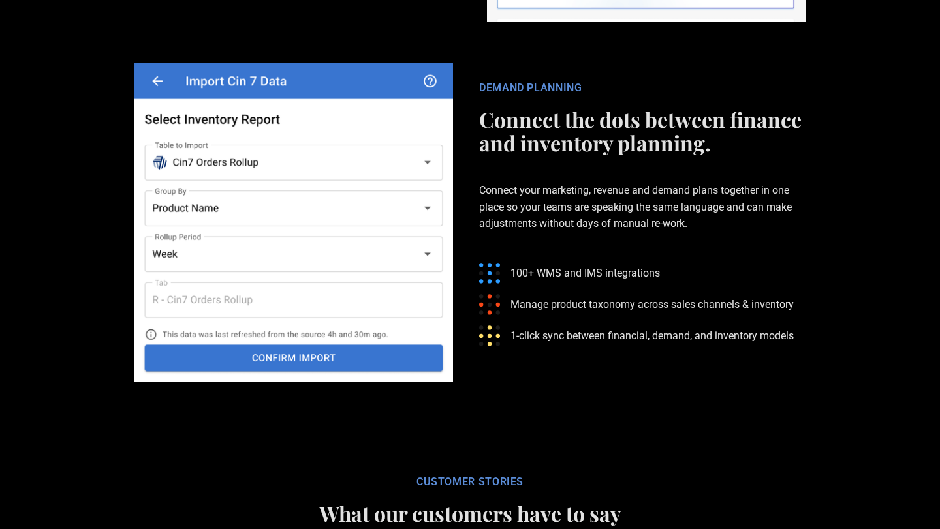
click at [623, 82] on div "DEMAND PLANNING" at bounding box center [642, 88] width 326 height 13
click at [677, 108] on h2 "Connect the dots between finance and inventory planning." at bounding box center [642, 131] width 326 height 47
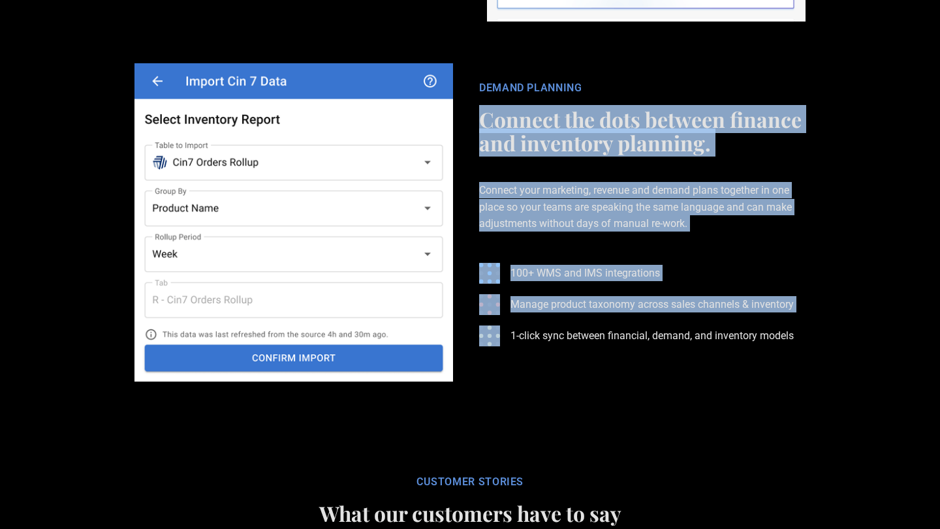
click at [739, 299] on div "DEMAND PLANNING Connect the dots between finance and inventory planning. Connec…" at bounding box center [642, 223] width 352 height 282
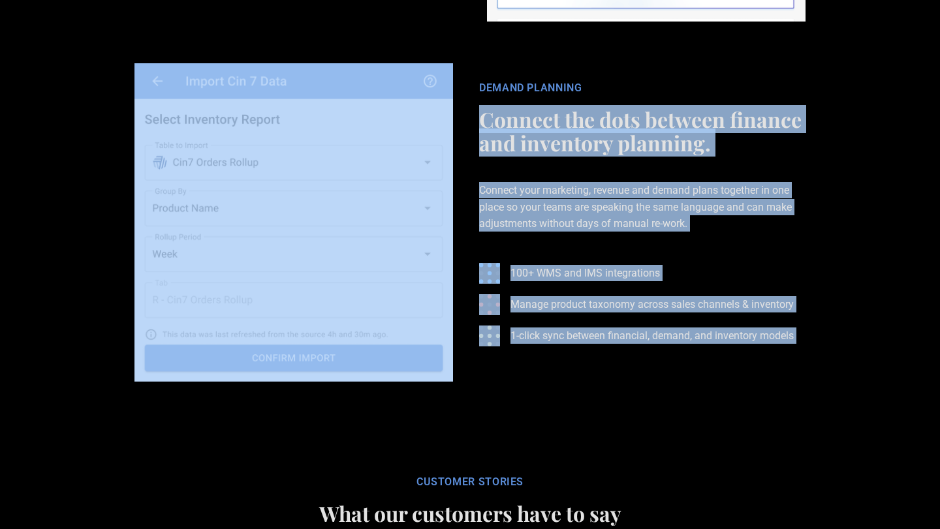
click at [690, 82] on div "DEMAND PLANNING Connect the dots between finance and inventory planning. Connec…" at bounding box center [642, 223] width 352 height 282
click at [690, 108] on h2 "Connect the dots between finance and inventory planning." at bounding box center [642, 131] width 326 height 47
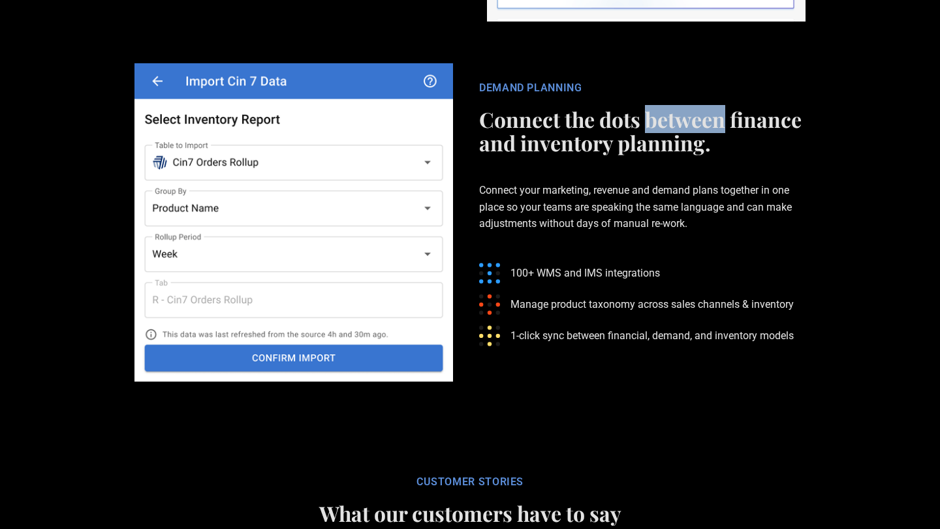
click at [690, 108] on h2 "Connect the dots between finance and inventory planning." at bounding box center [642, 131] width 326 height 47
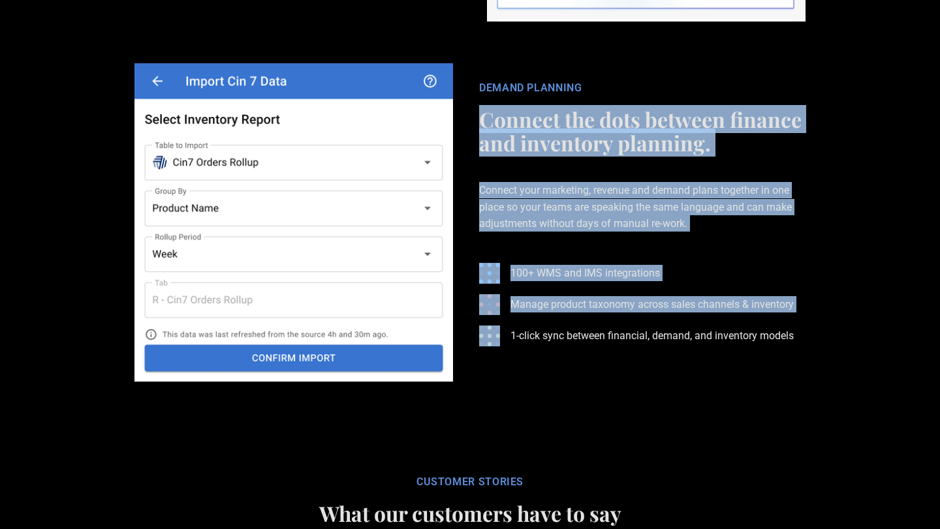
click at [751, 288] on div "DEMAND PLANNING Connect the dots between finance and inventory planning. Connec…" at bounding box center [642, 223] width 352 height 282
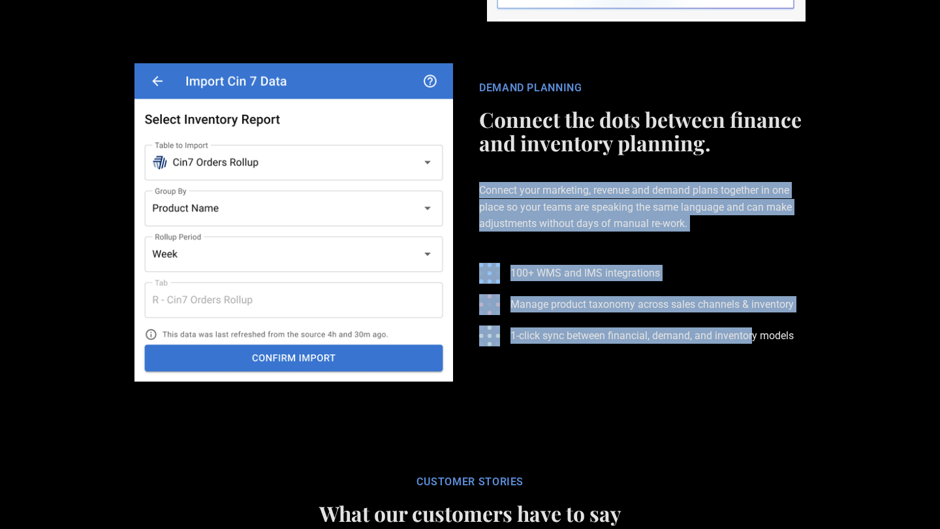
click at [686, 95] on div "DEMAND PLANNING Connect the dots between finance and inventory planning. Connec…" at bounding box center [642, 223] width 352 height 282
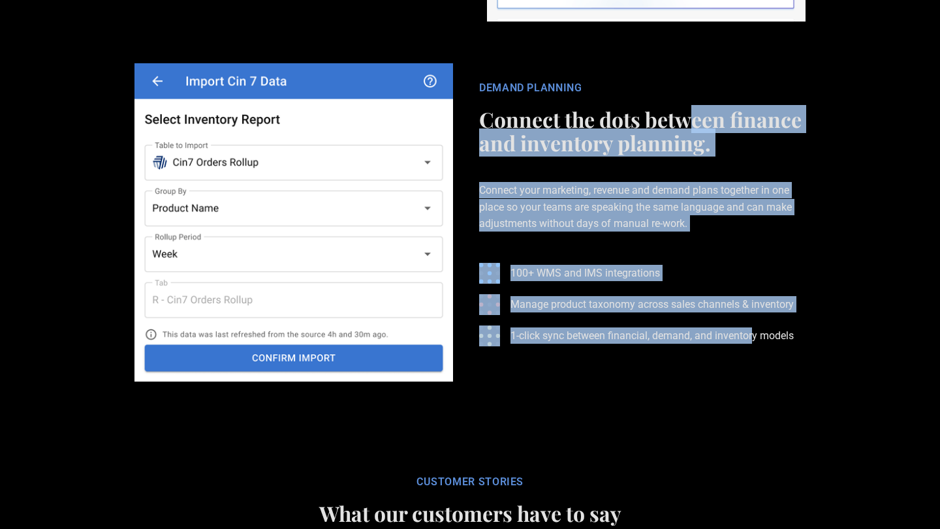
click at [685, 108] on h2 "Connect the dots between finance and inventory planning." at bounding box center [642, 131] width 326 height 47
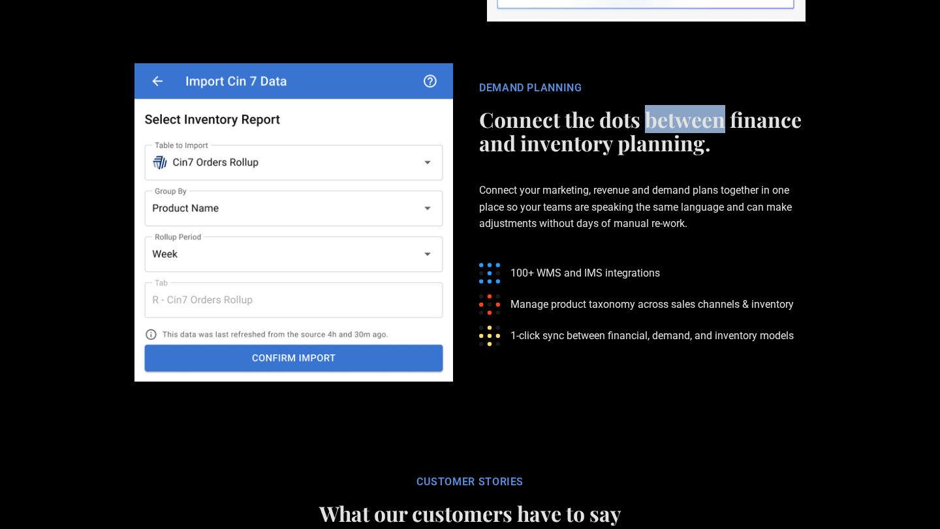
click at [685, 108] on h2 "Connect the dots between finance and inventory planning." at bounding box center [642, 131] width 326 height 47
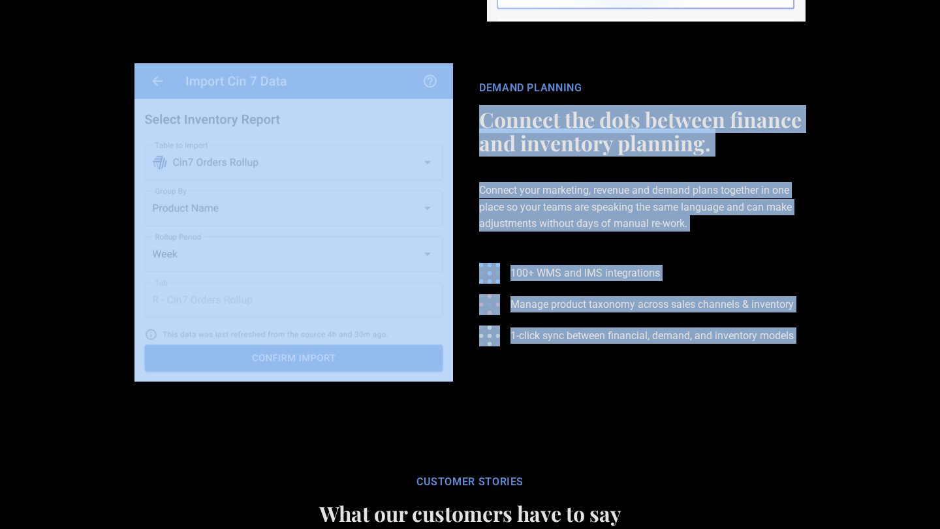
click at [741, 319] on div "DEMAND PLANNING Connect the dots between finance and inventory planning. Connec…" at bounding box center [642, 223] width 352 height 282
click at [683, 91] on div "DEMAND PLANNING Connect the dots between finance and inventory planning. Connec…" at bounding box center [642, 223] width 352 height 282
click at [683, 108] on h2 "Connect the dots between finance and inventory planning." at bounding box center [642, 131] width 326 height 47
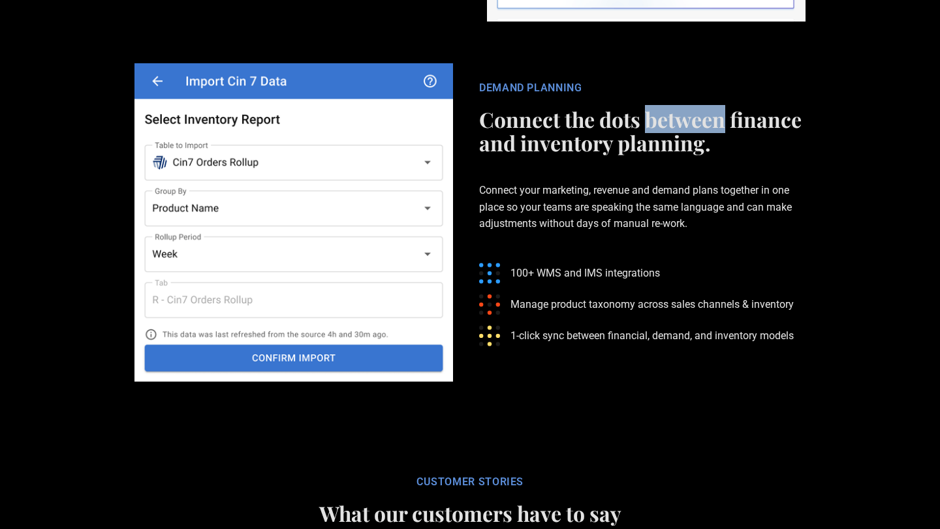
click at [683, 108] on h2 "Connect the dots between finance and inventory planning." at bounding box center [642, 131] width 326 height 47
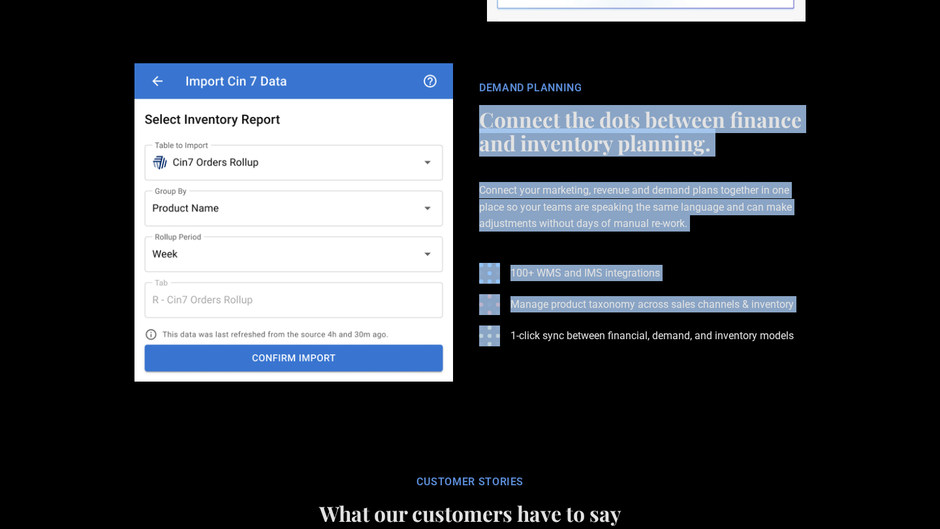
click at [751, 290] on div "DEMAND PLANNING Connect the dots between finance and inventory planning. Connec…" at bounding box center [642, 223] width 352 height 282
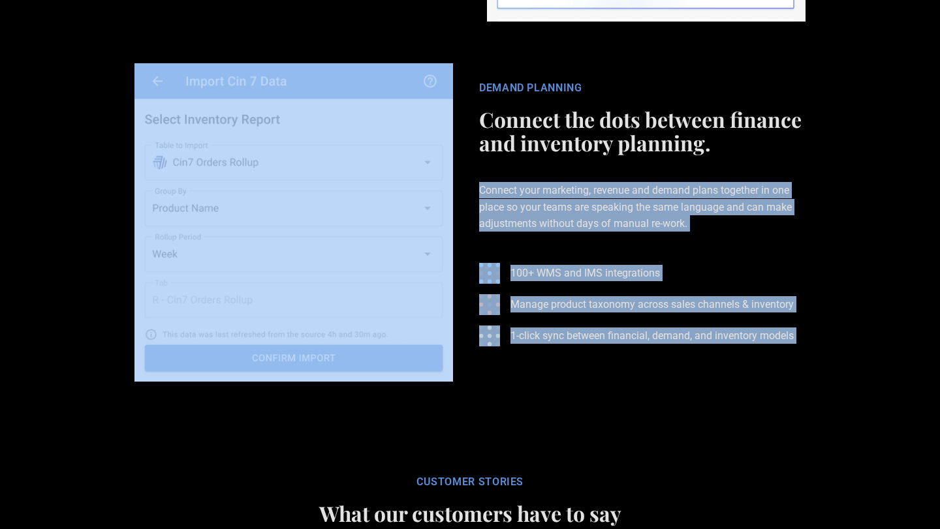
click at [693, 127] on div "DEMAND PLANNING Connect the dots between finance and inventory planning. Connec…" at bounding box center [642, 223] width 352 height 282
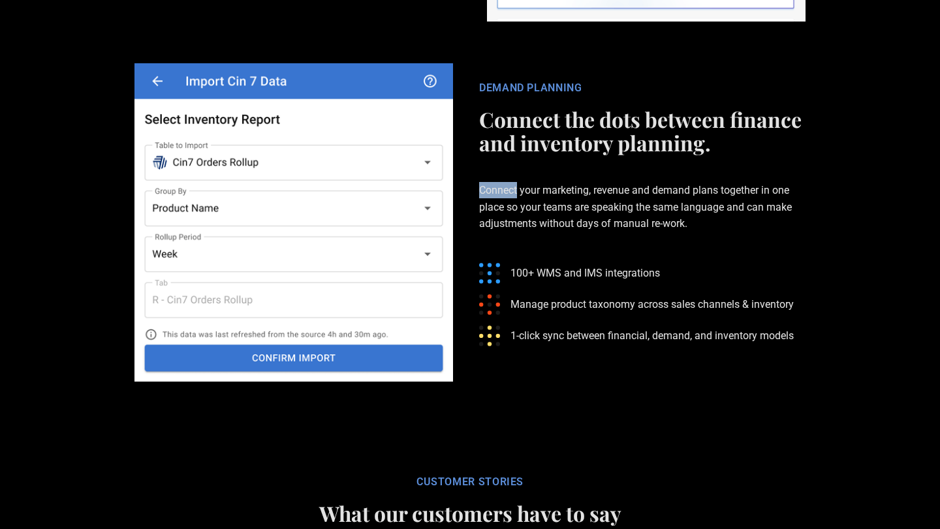
click at [693, 127] on div "DEMAND PLANNING Connect the dots between finance and inventory planning. Connec…" at bounding box center [642, 223] width 352 height 282
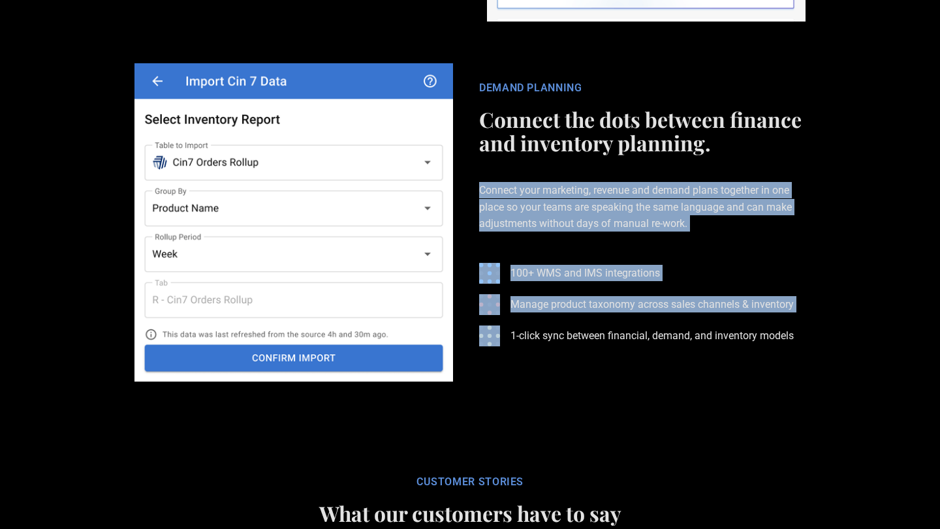
click at [729, 279] on div "DEMAND PLANNING Connect the dots between finance and inventory planning. Connec…" at bounding box center [642, 223] width 352 height 282
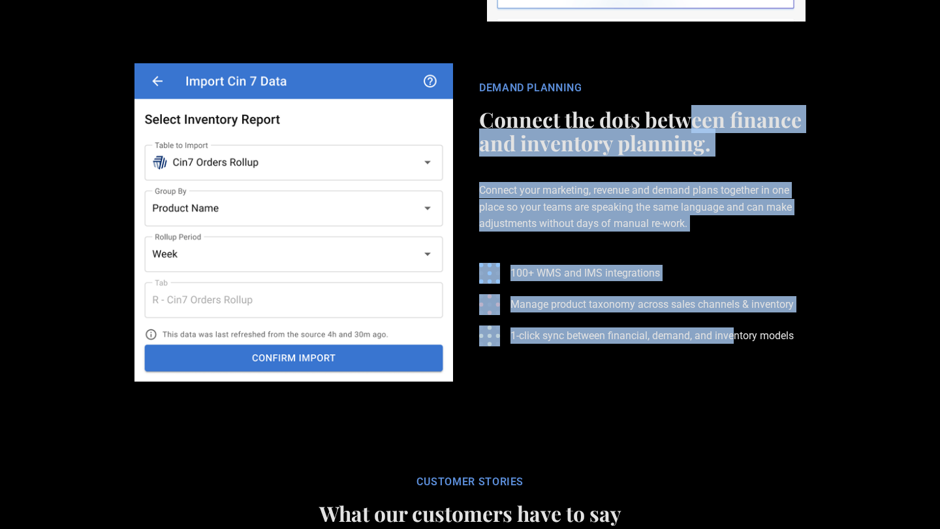
click at [684, 100] on div "DEMAND PLANNING Connect the dots between finance and inventory planning. Connec…" at bounding box center [642, 223] width 352 height 282
click at [684, 108] on h2 "Connect the dots between finance and inventory planning." at bounding box center [642, 131] width 326 height 47
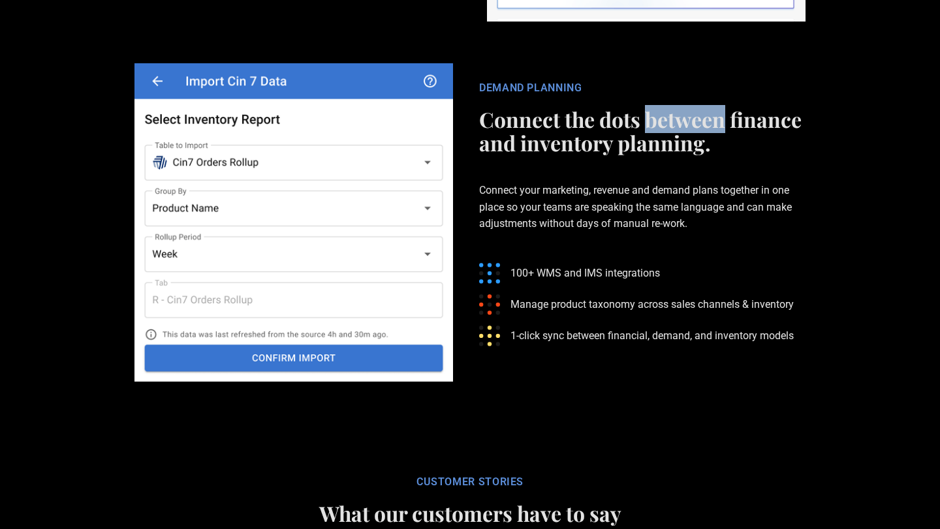
click at [684, 108] on h2 "Connect the dots between finance and inventory planning." at bounding box center [642, 131] width 326 height 47
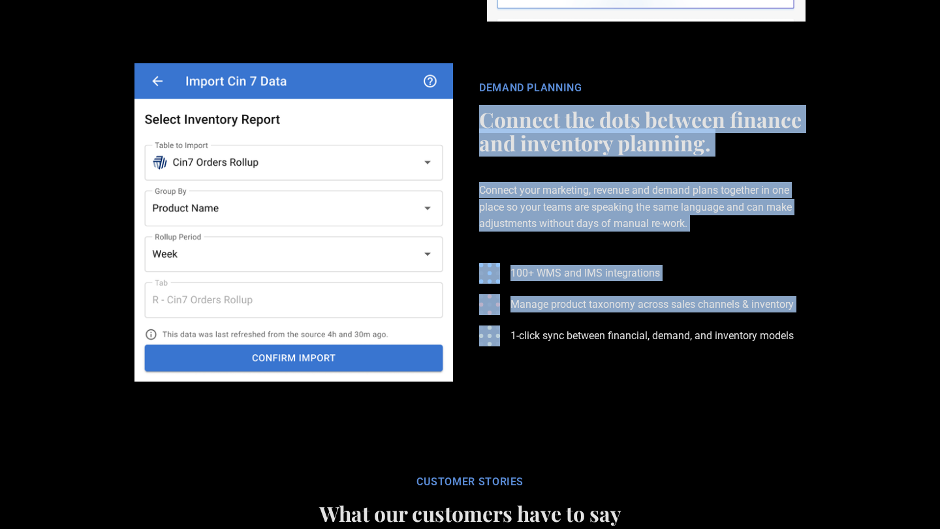
click at [760, 304] on div "DEMAND PLANNING Connect the dots between finance and inventory planning. Connec…" at bounding box center [642, 223] width 352 height 282
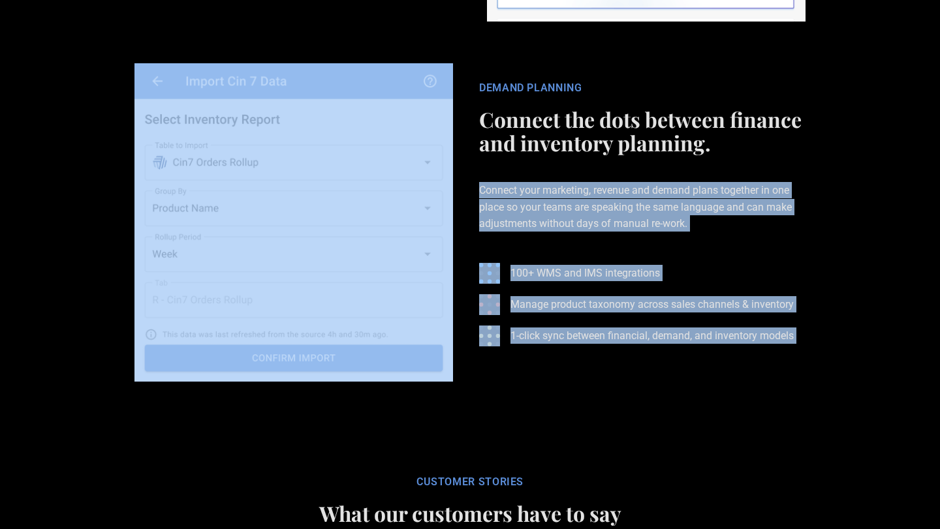
click at [696, 118] on div "DEMAND PLANNING Connect the dots between finance and inventory planning. Connec…" at bounding box center [642, 223] width 352 height 282
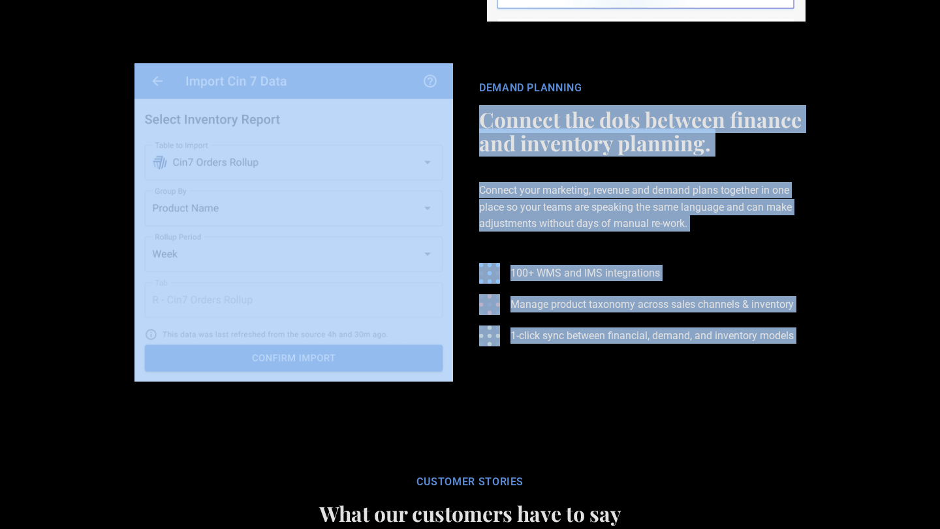
click at [696, 116] on h2 "Connect the dots between finance and inventory planning." at bounding box center [642, 131] width 326 height 47
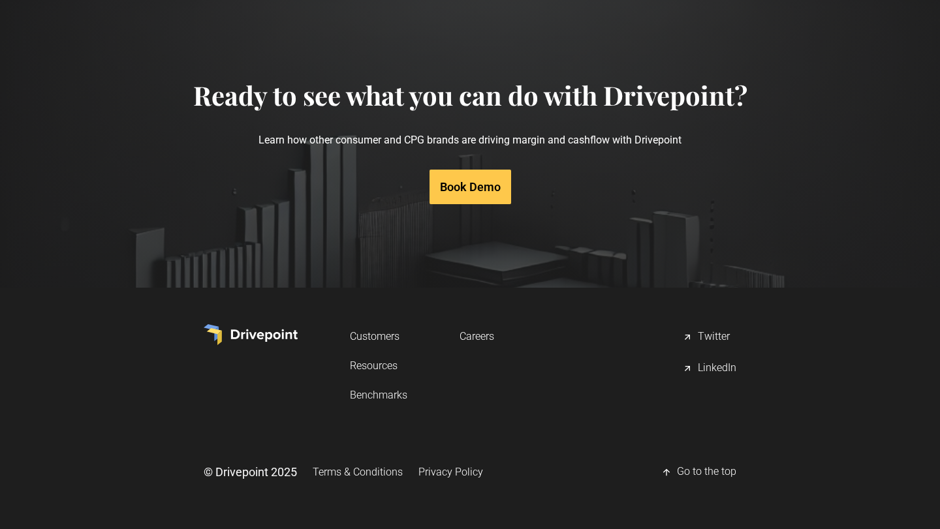
scroll to position [0, 0]
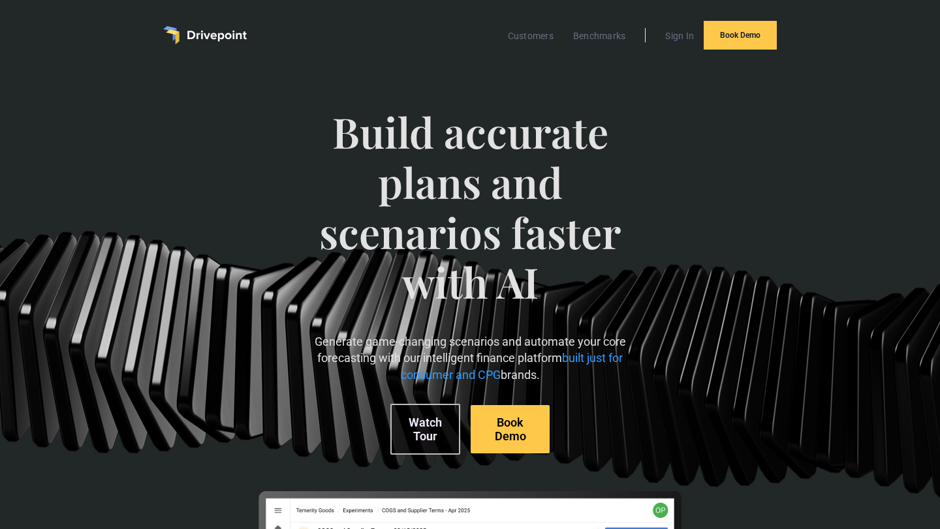
click at [422, 433] on link "Watch Tour" at bounding box center [425, 429] width 70 height 51
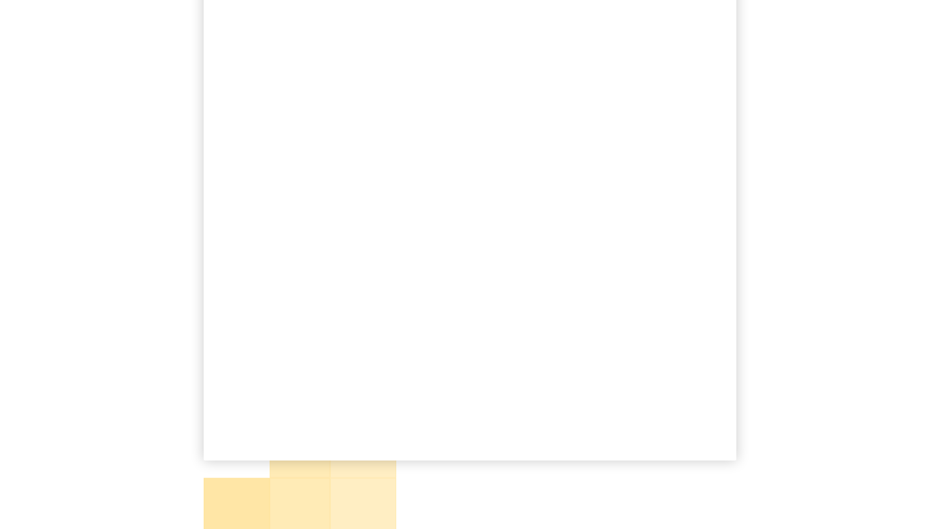
scroll to position [345, 0]
